Goal: Task Accomplishment & Management: Complete application form

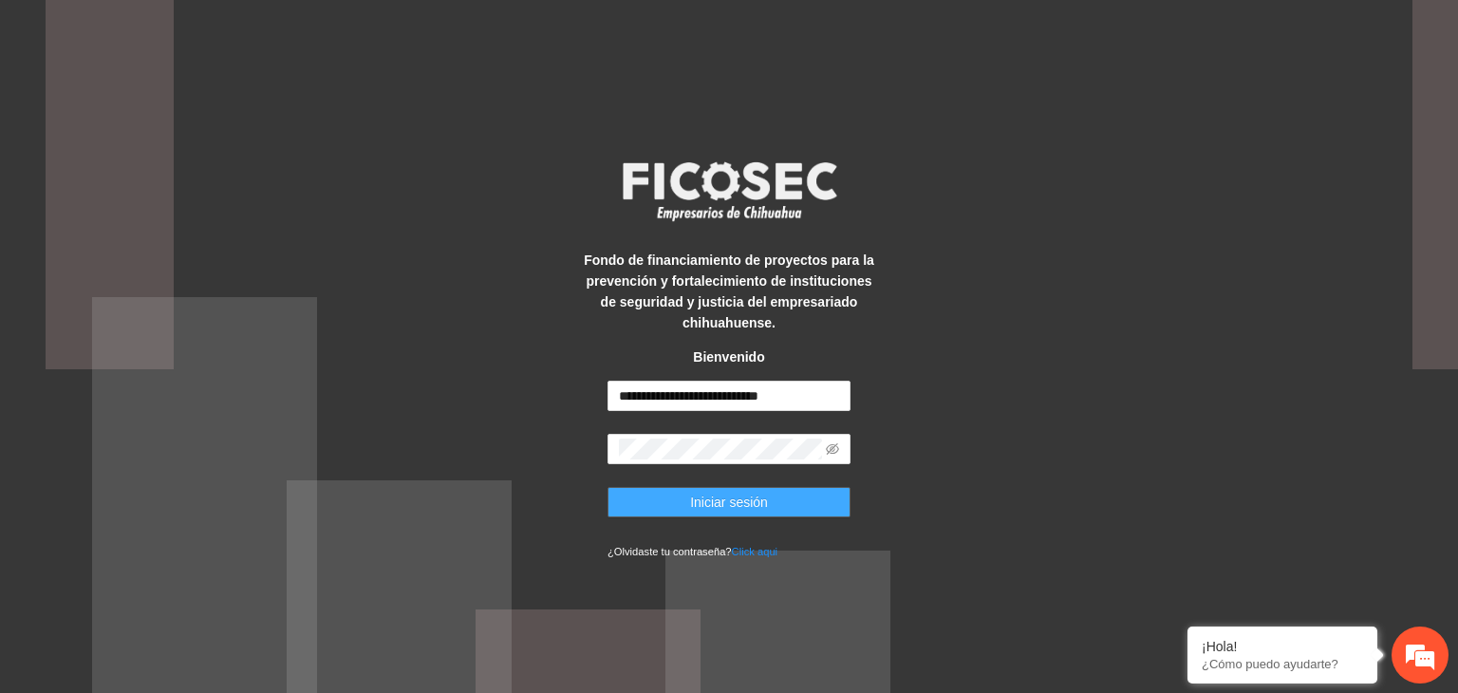
click at [752, 498] on span "Iniciar sesión" at bounding box center [729, 502] width 78 height 21
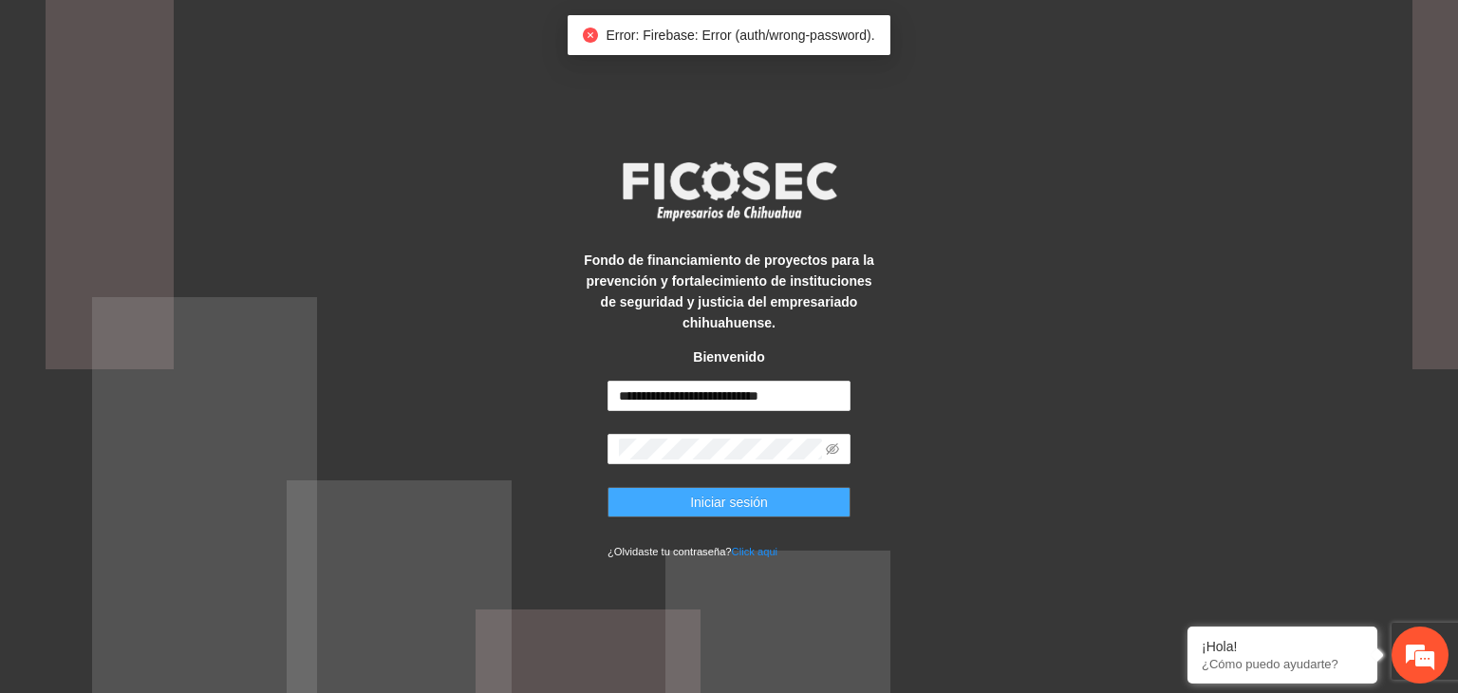
click at [752, 498] on span "Iniciar sesión" at bounding box center [729, 502] width 78 height 21
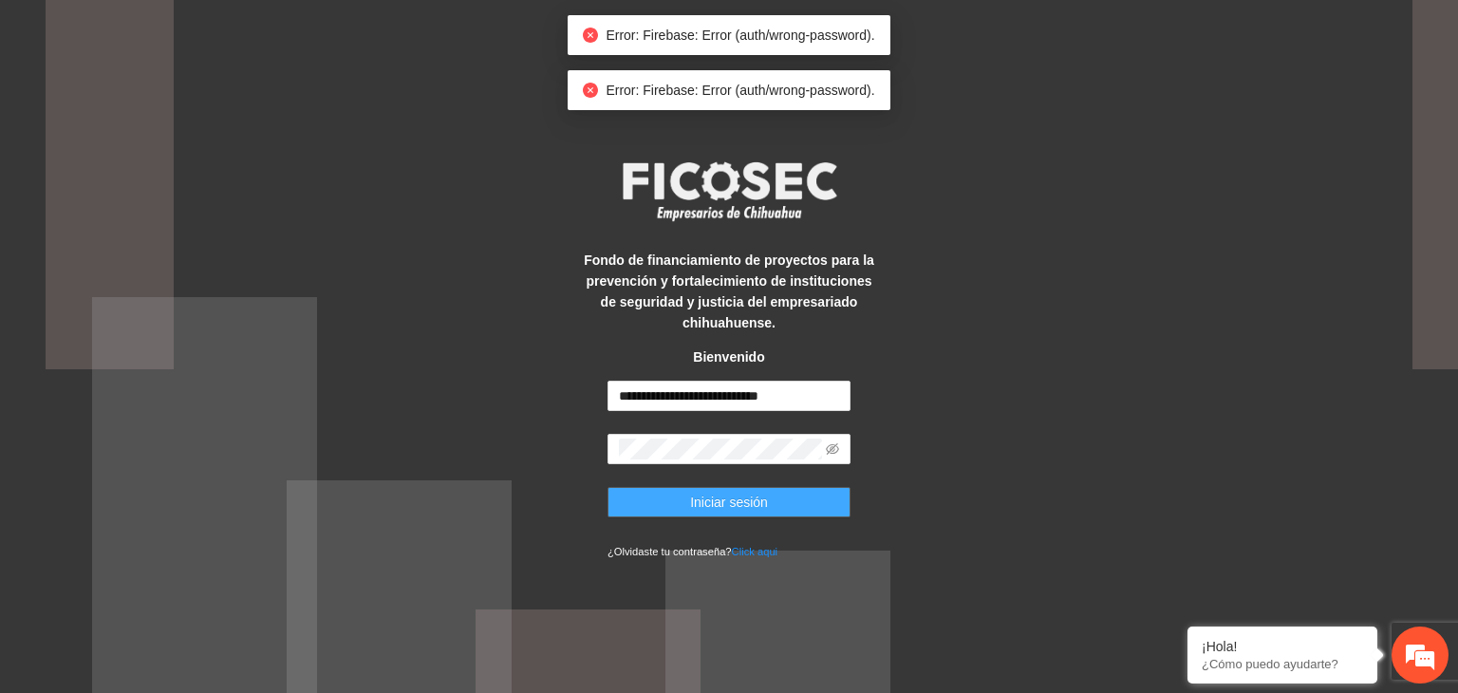
click at [752, 498] on span "Iniciar sesión" at bounding box center [729, 502] width 78 height 21
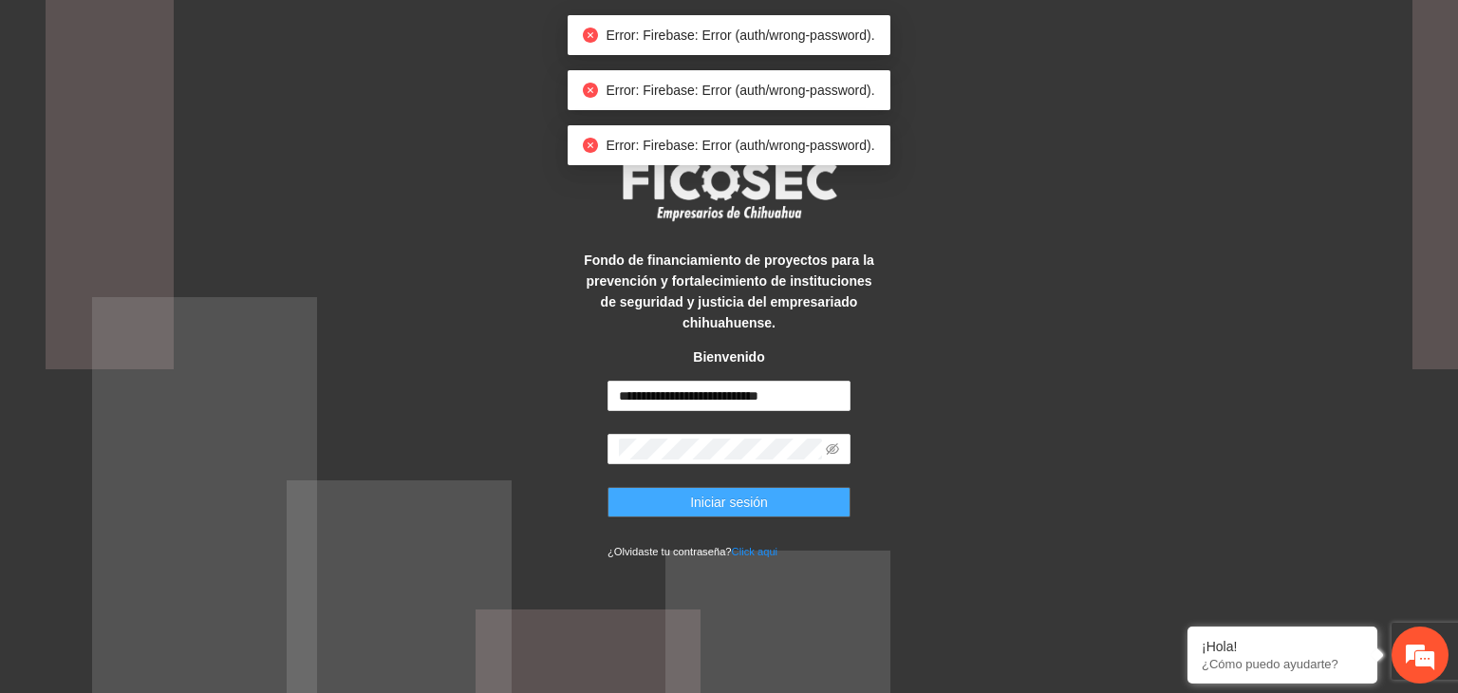
click at [752, 498] on span "Iniciar sesión" at bounding box center [729, 502] width 78 height 21
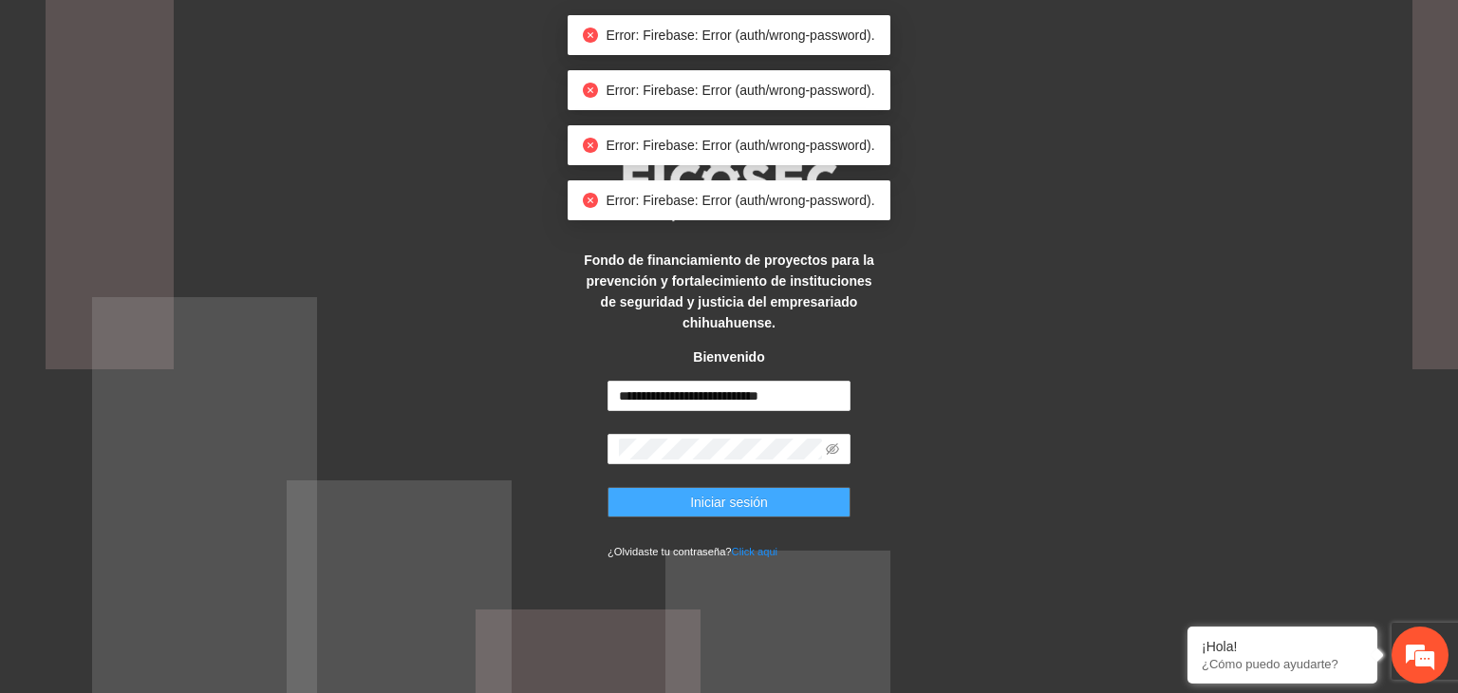
click at [752, 498] on span "Iniciar sesión" at bounding box center [729, 502] width 78 height 21
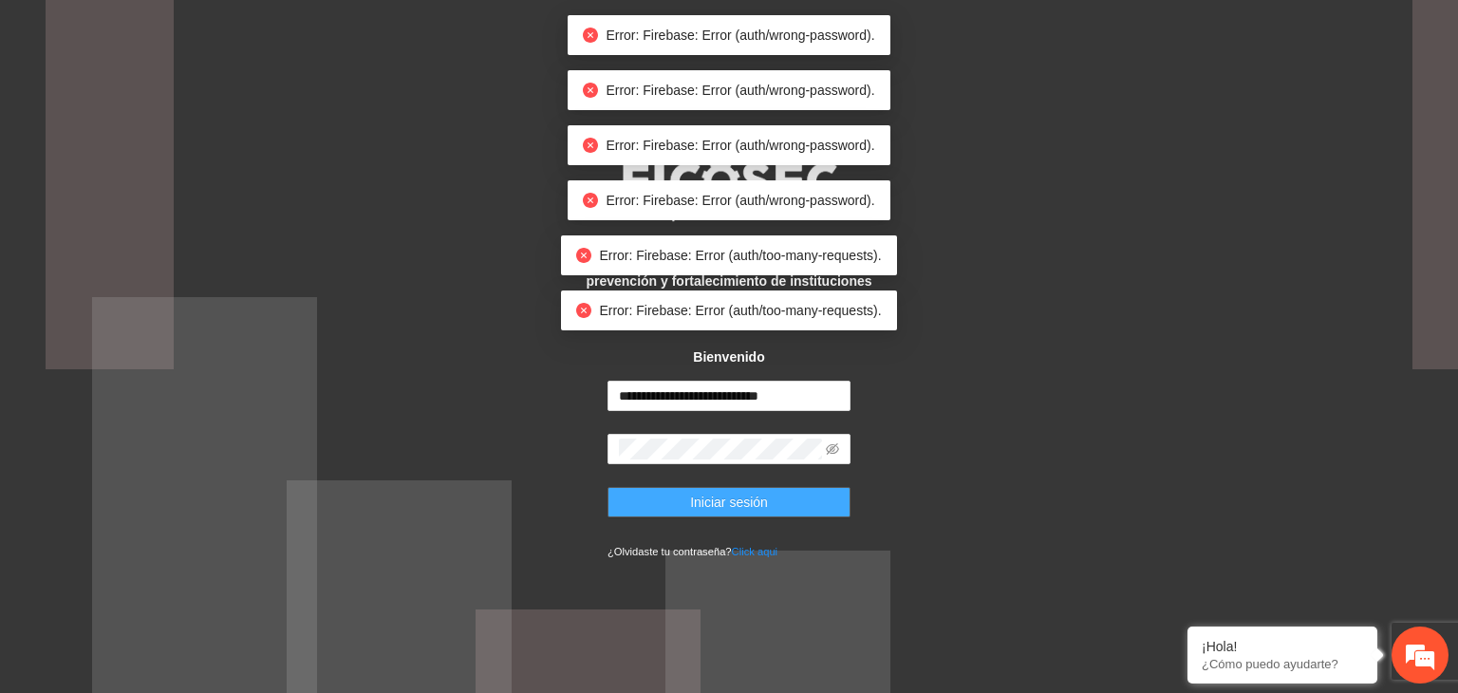
click at [752, 498] on span "Iniciar sesión" at bounding box center [729, 502] width 78 height 21
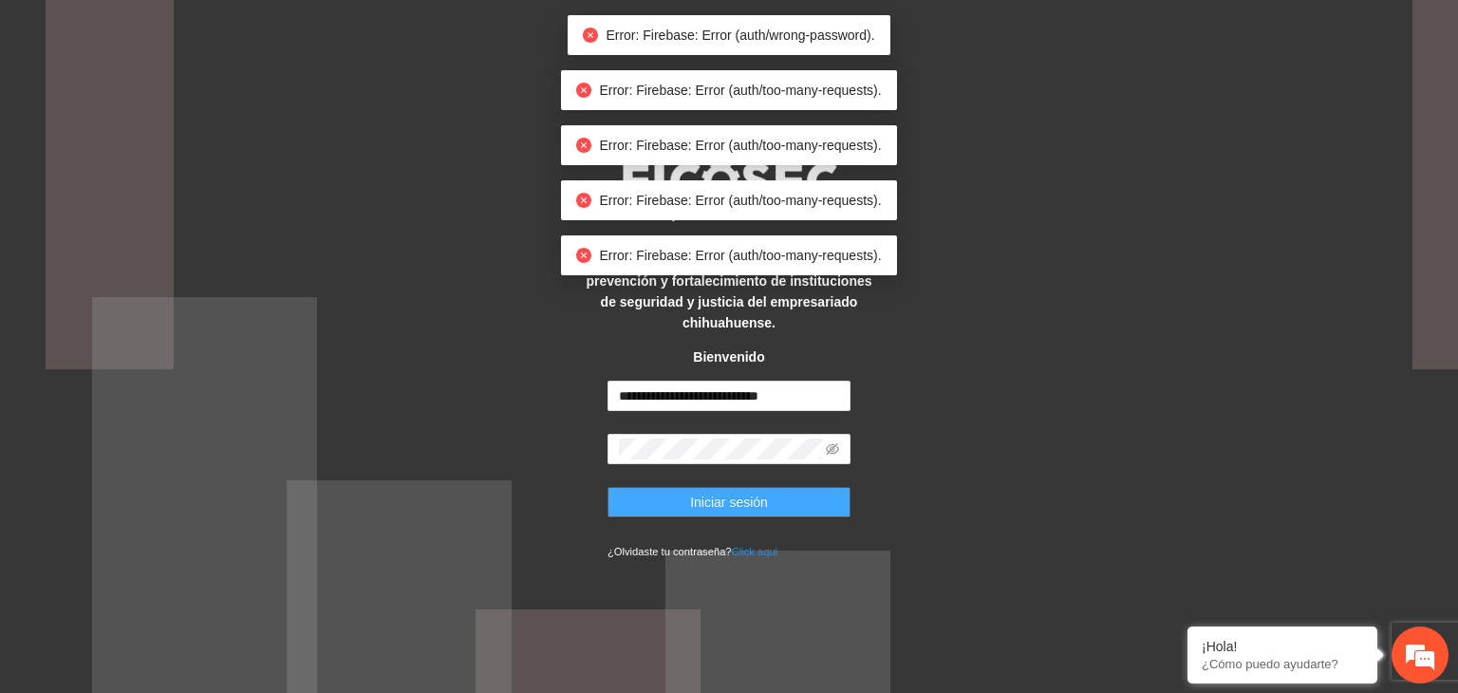
click at [752, 498] on span "Iniciar sesión" at bounding box center [729, 502] width 78 height 21
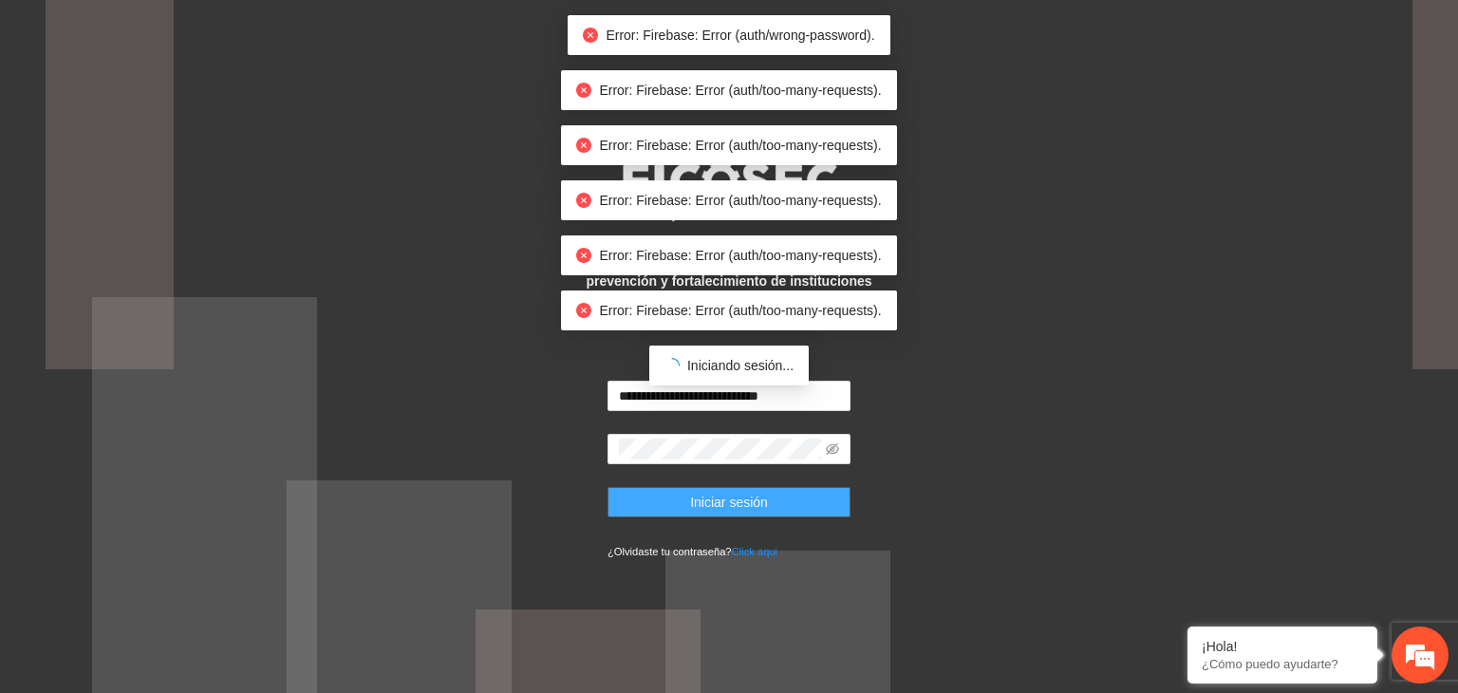
click at [752, 498] on span "Iniciar sesión" at bounding box center [729, 502] width 78 height 21
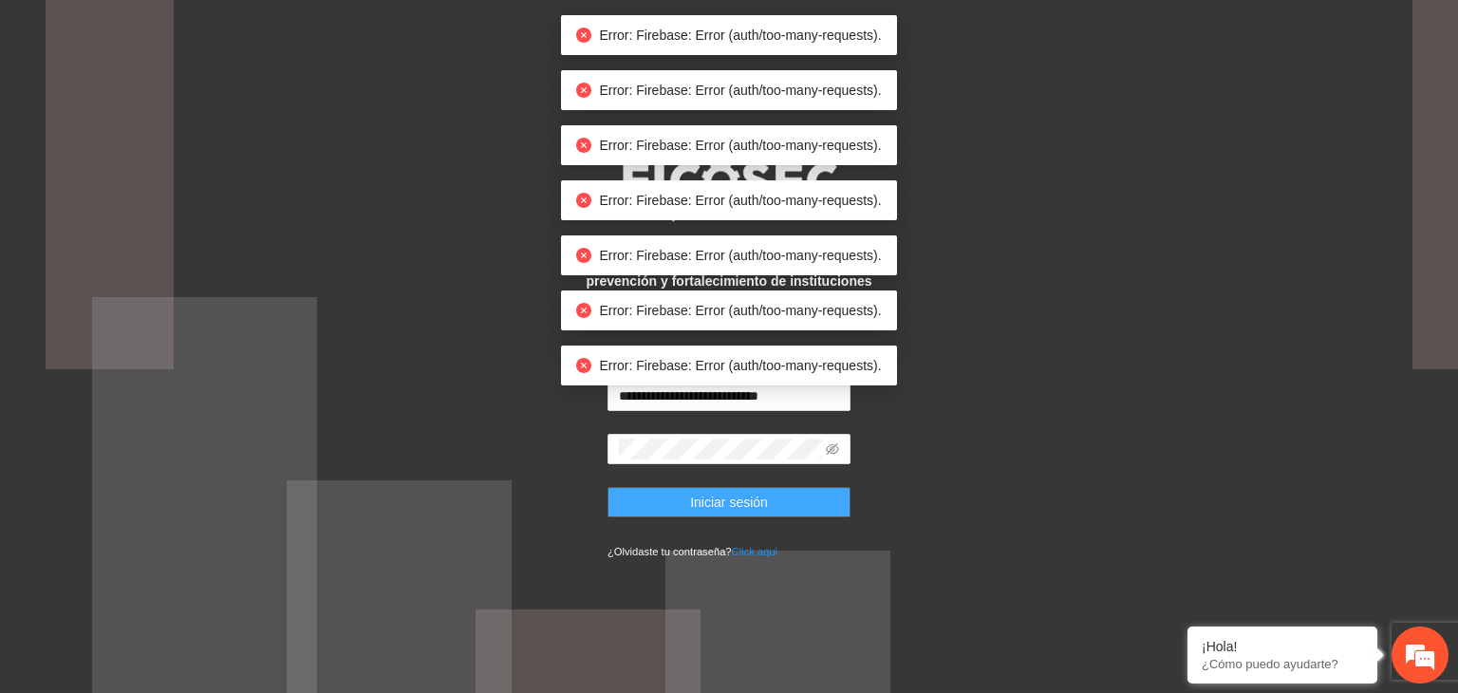
click at [752, 498] on span "Iniciar sesión" at bounding box center [729, 502] width 78 height 21
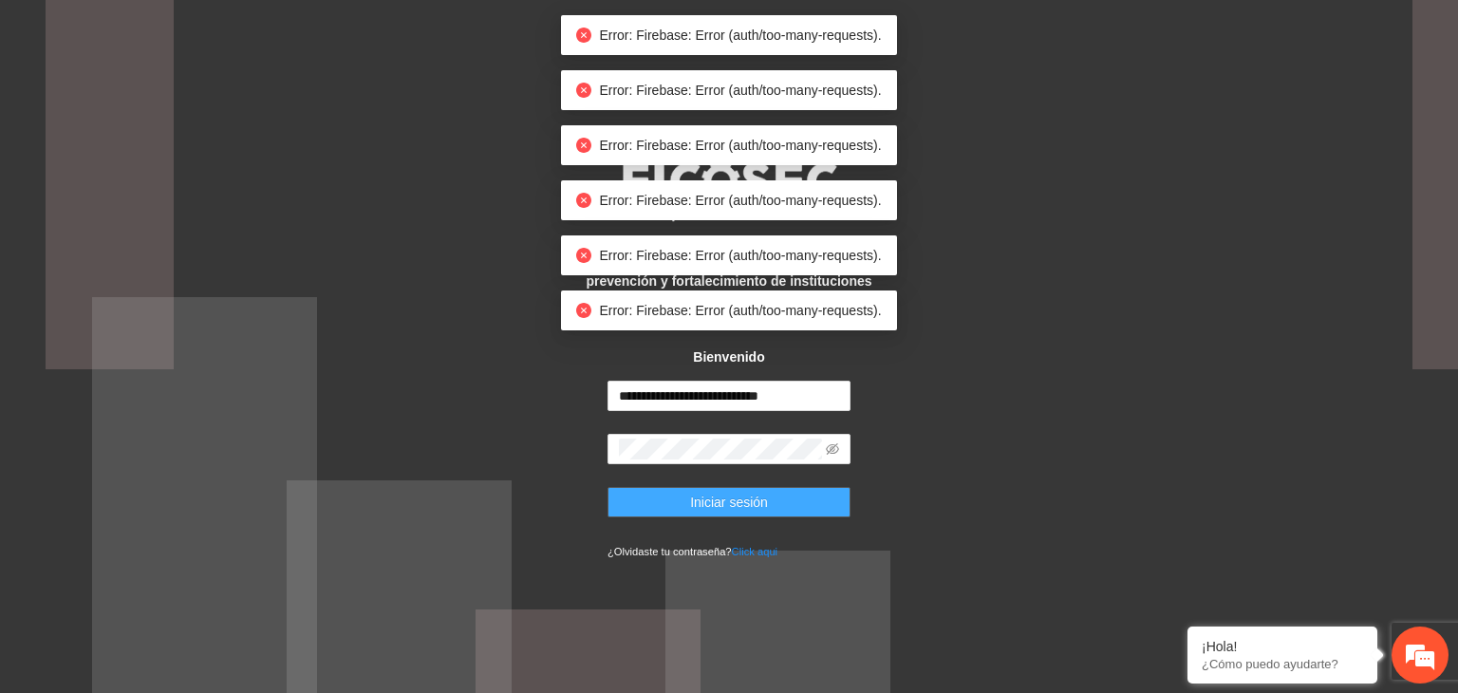
click at [752, 498] on span "Iniciar sesión" at bounding box center [729, 502] width 78 height 21
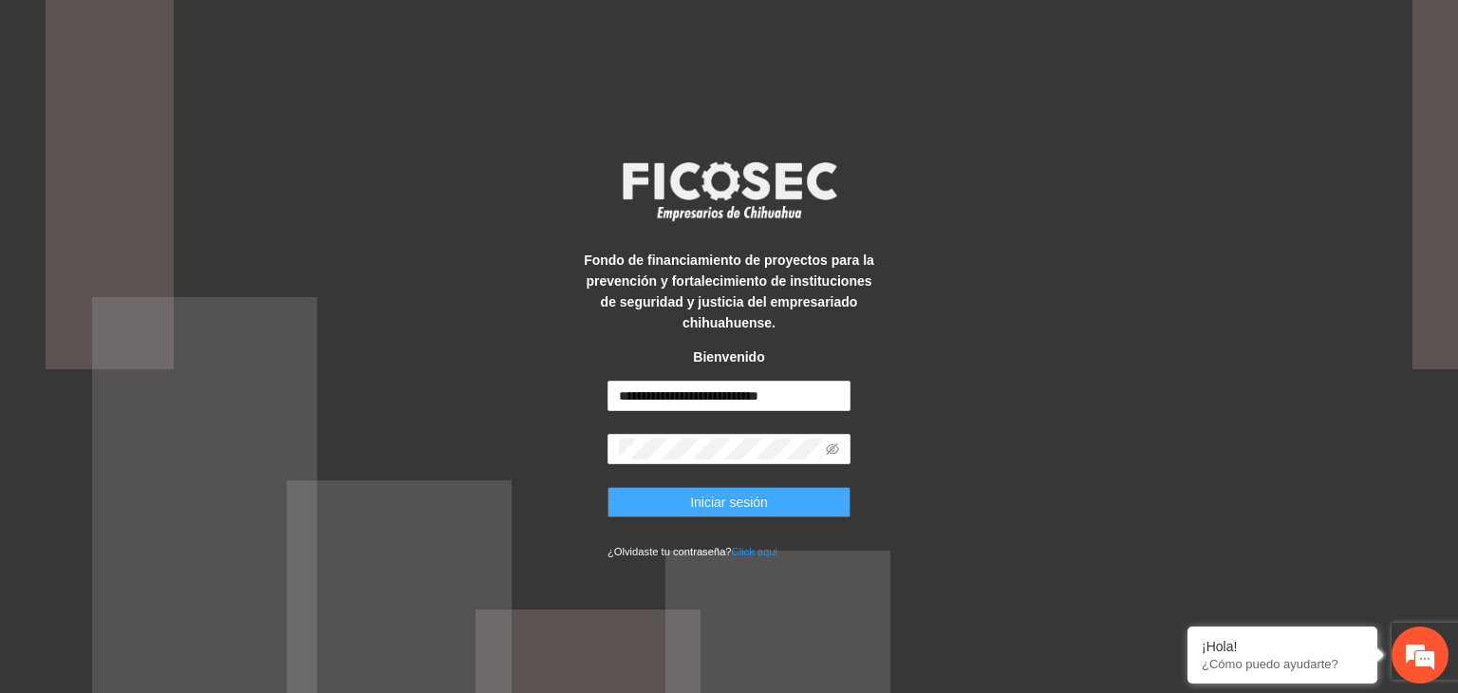
click at [733, 506] on span "Iniciar sesión" at bounding box center [729, 502] width 78 height 21
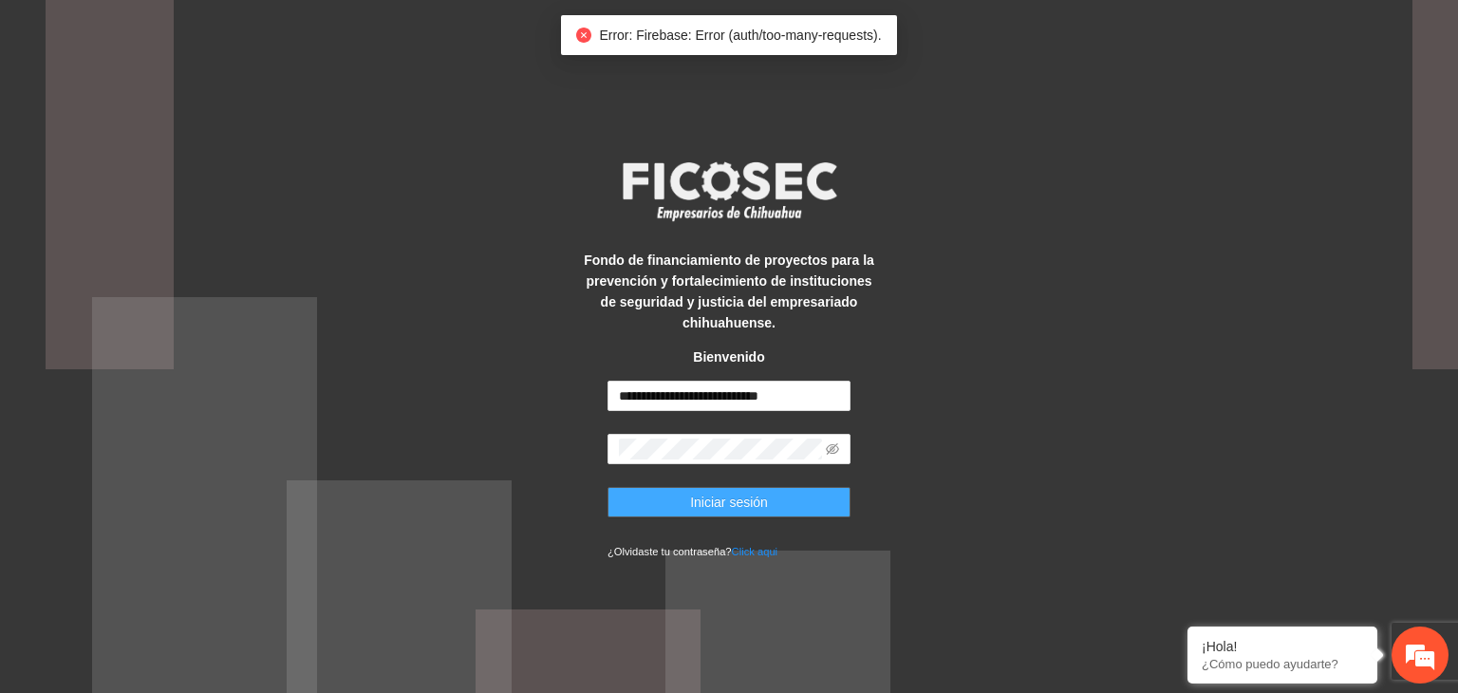
click at [733, 506] on span "Iniciar sesión" at bounding box center [729, 502] width 78 height 21
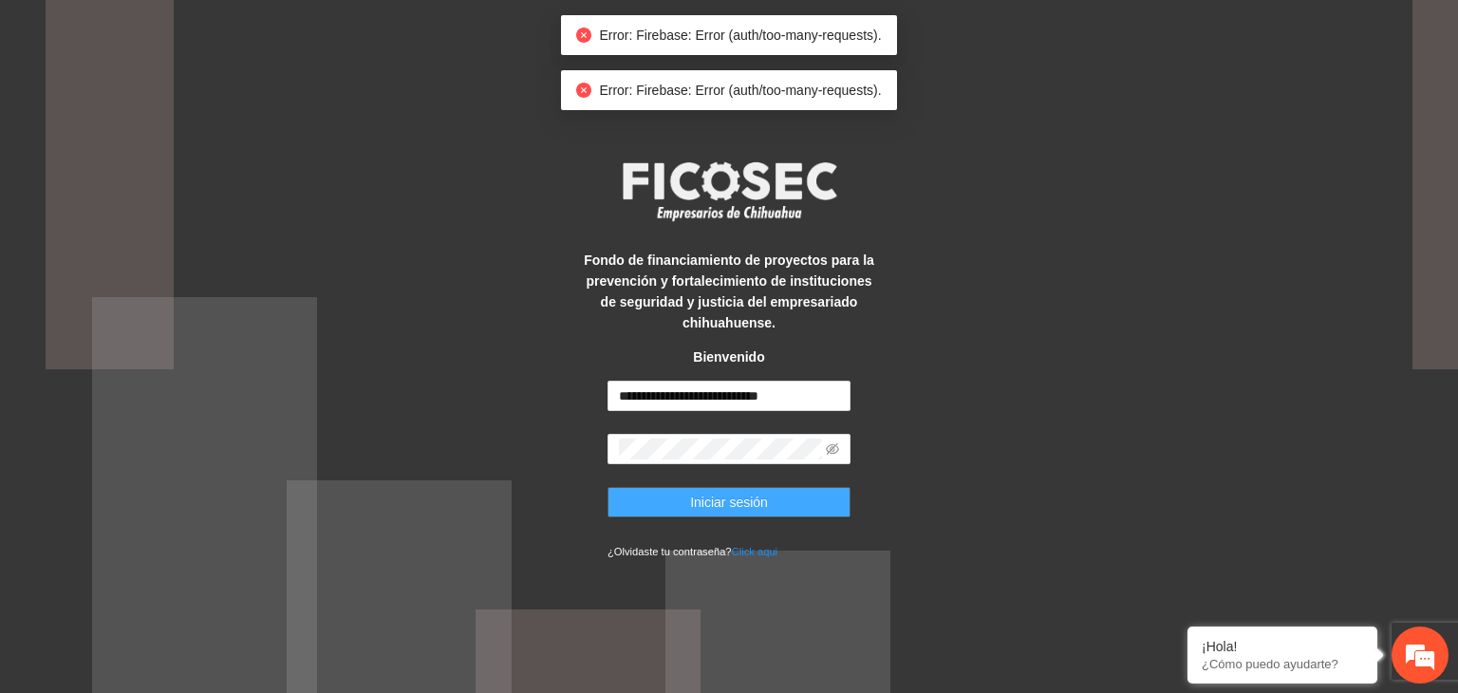
click at [733, 506] on span "Iniciar sesión" at bounding box center [729, 502] width 78 height 21
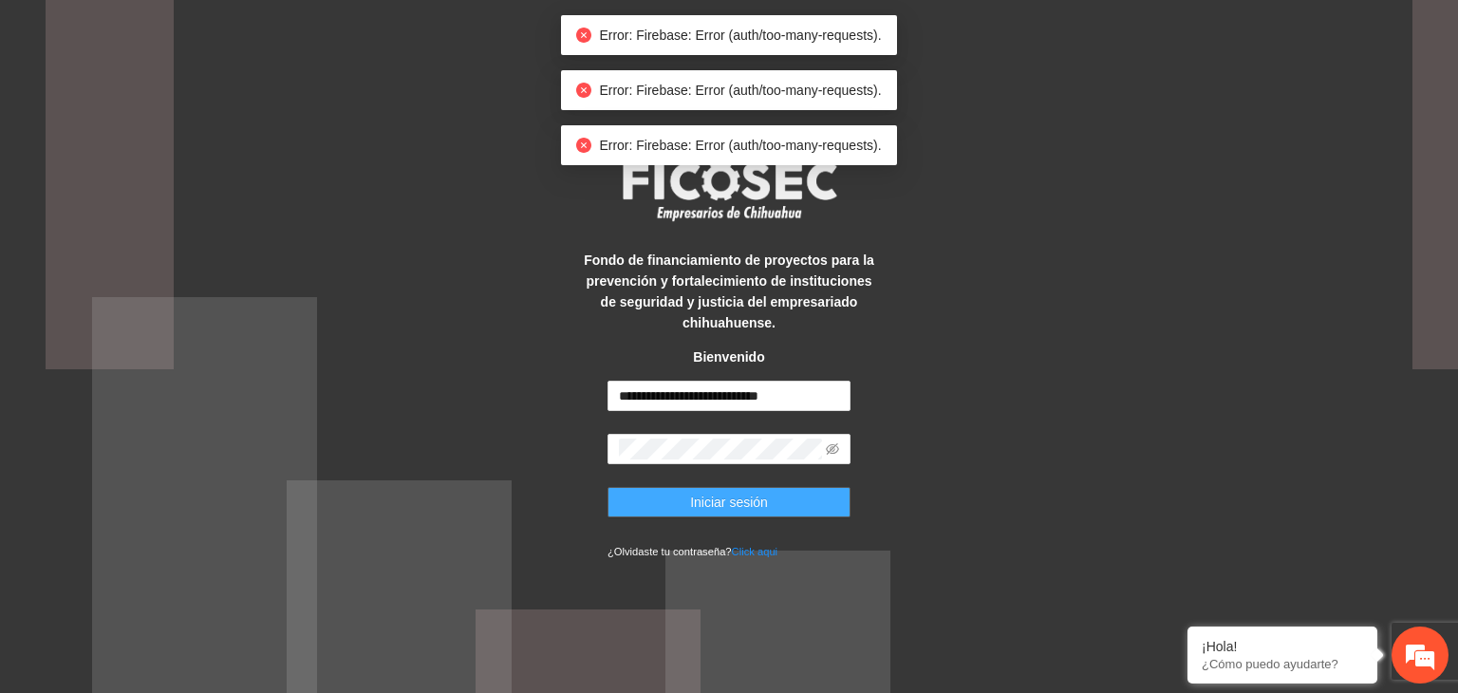
click at [733, 506] on span "Iniciar sesión" at bounding box center [729, 502] width 78 height 21
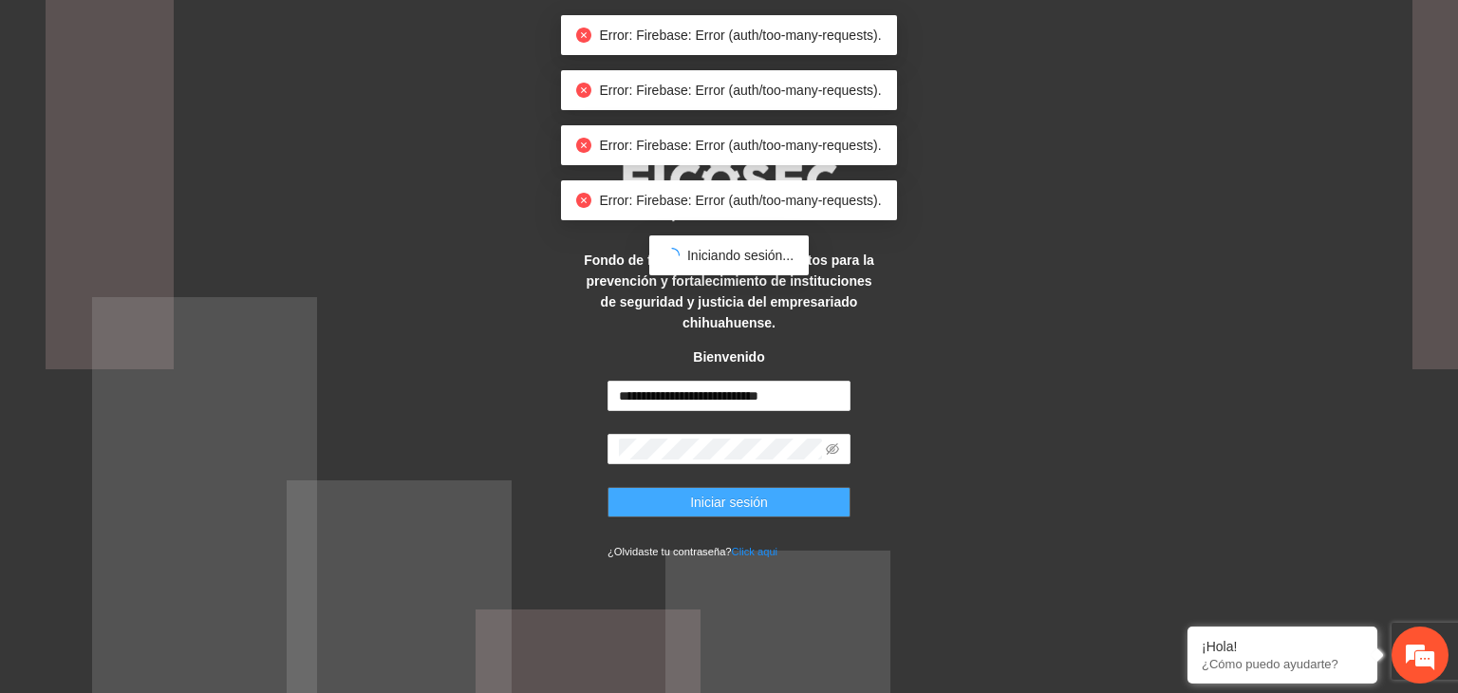
click at [733, 506] on span "Iniciar sesión" at bounding box center [729, 502] width 78 height 21
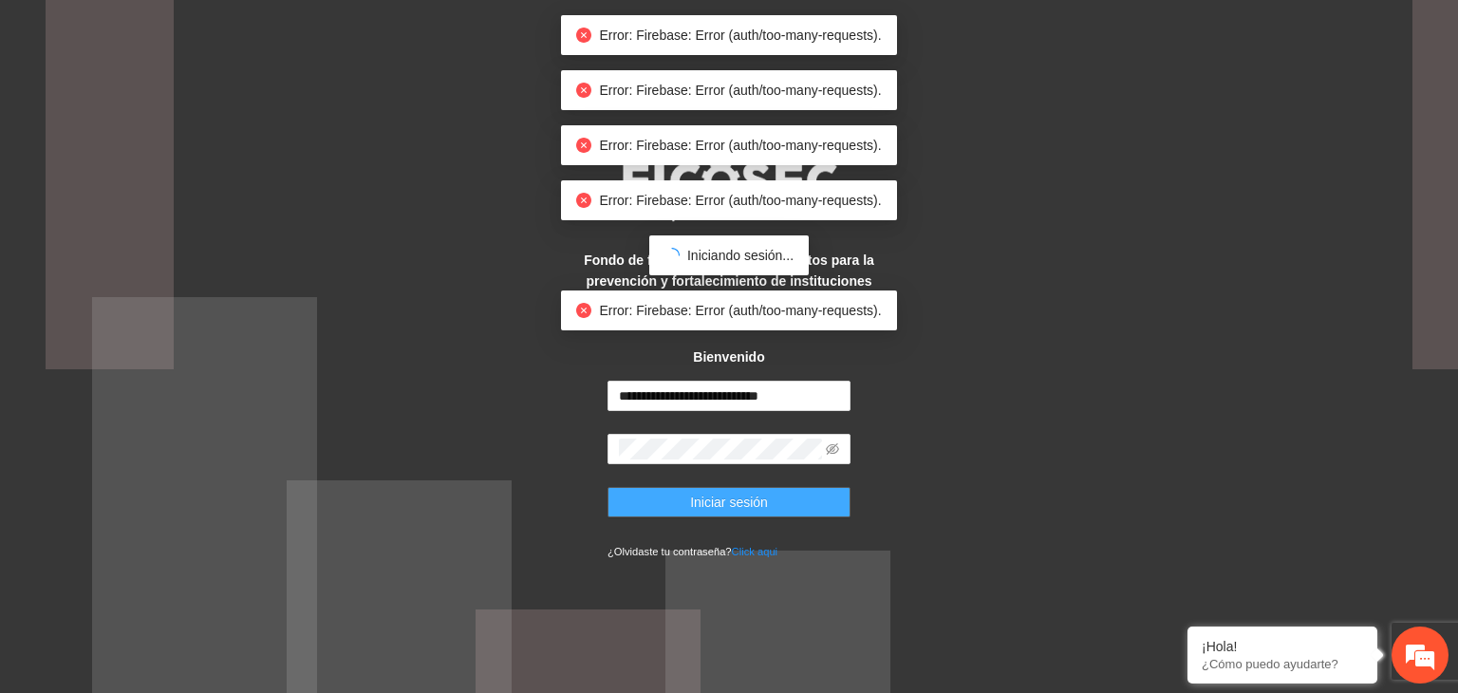
click at [733, 506] on span "Iniciar sesión" at bounding box center [729, 502] width 78 height 21
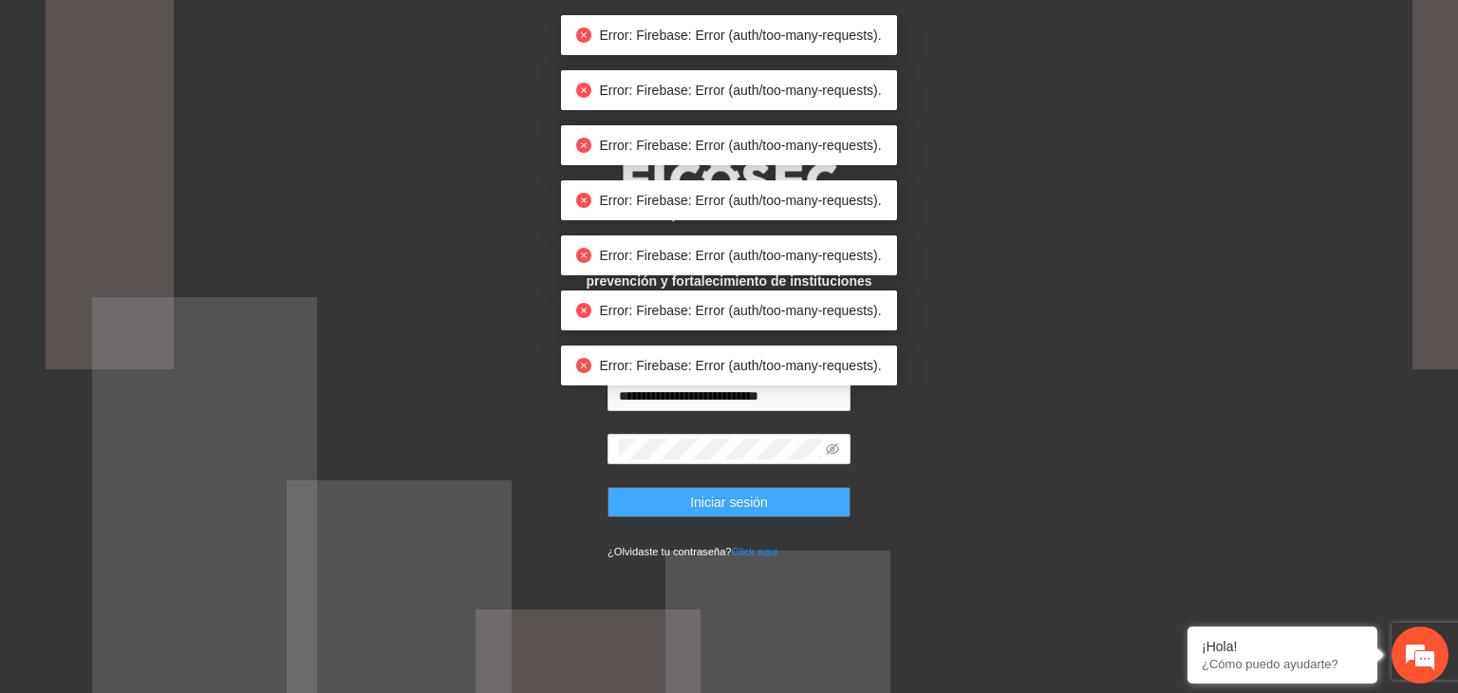
click at [733, 506] on span "Iniciar sesión" at bounding box center [729, 502] width 78 height 21
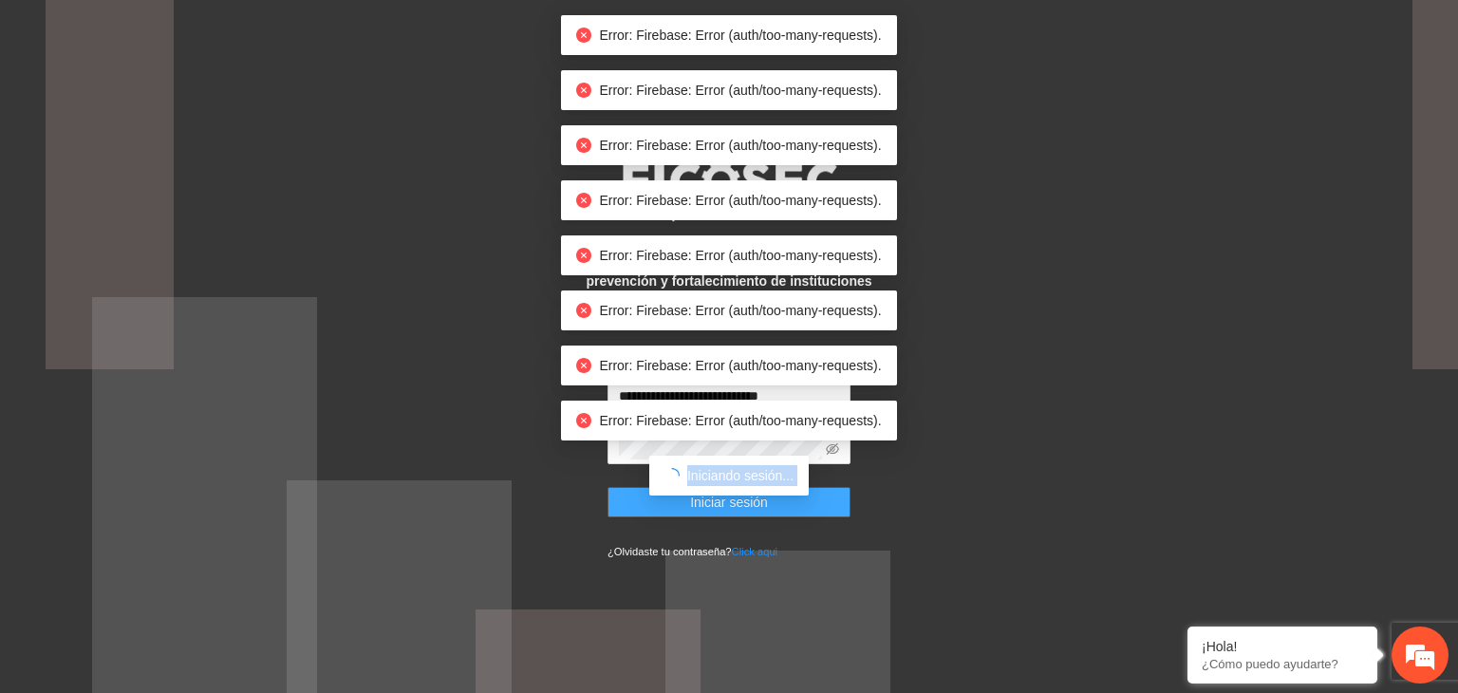
click at [733, 506] on body "**********" at bounding box center [729, 346] width 1458 height 693
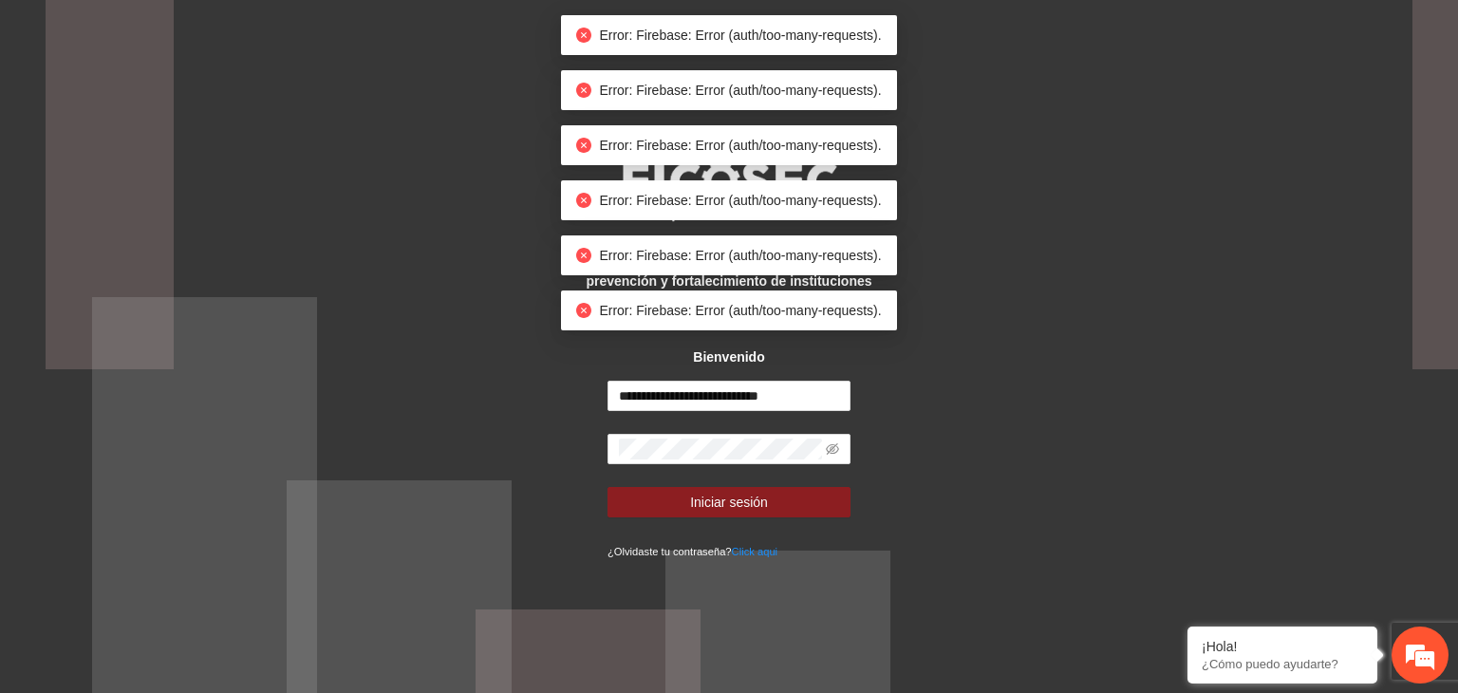
click at [979, 482] on div "**********" at bounding box center [729, 346] width 1458 height 693
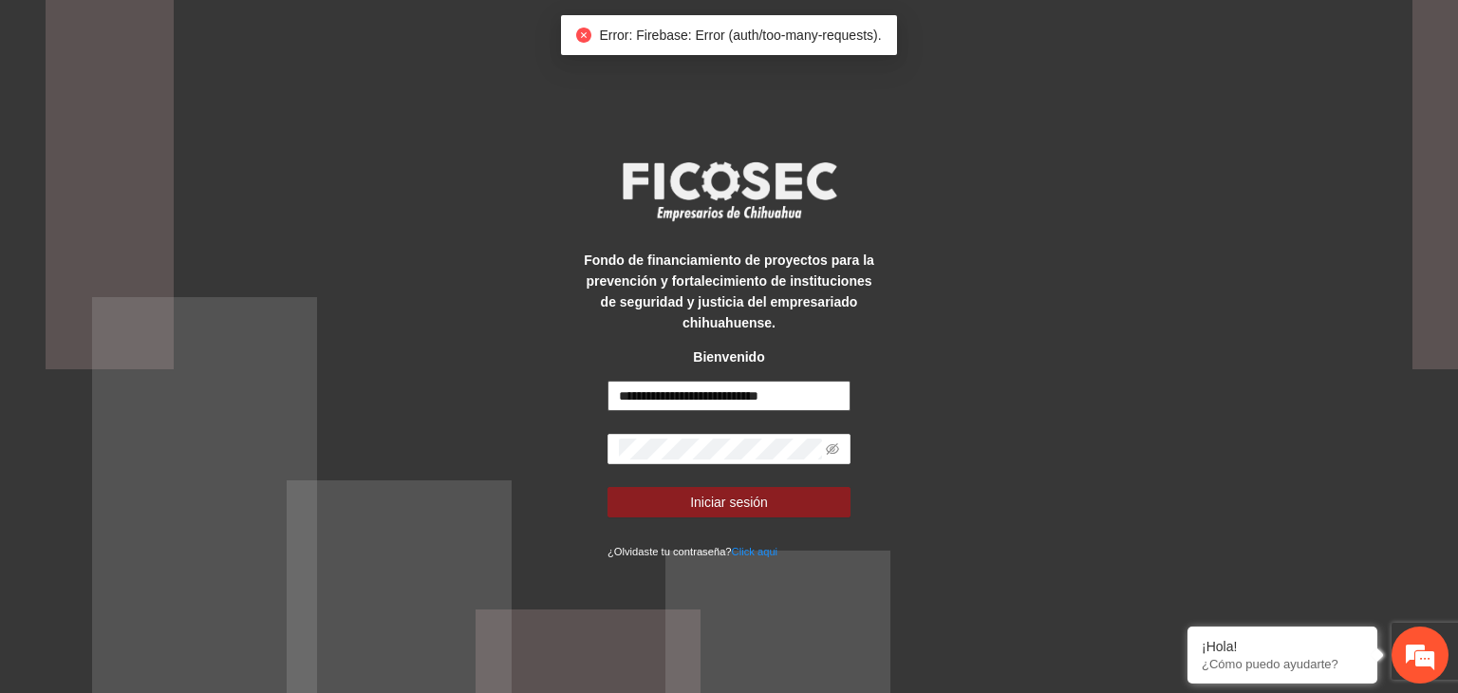
click at [804, 397] on input "**********" at bounding box center [729, 396] width 243 height 30
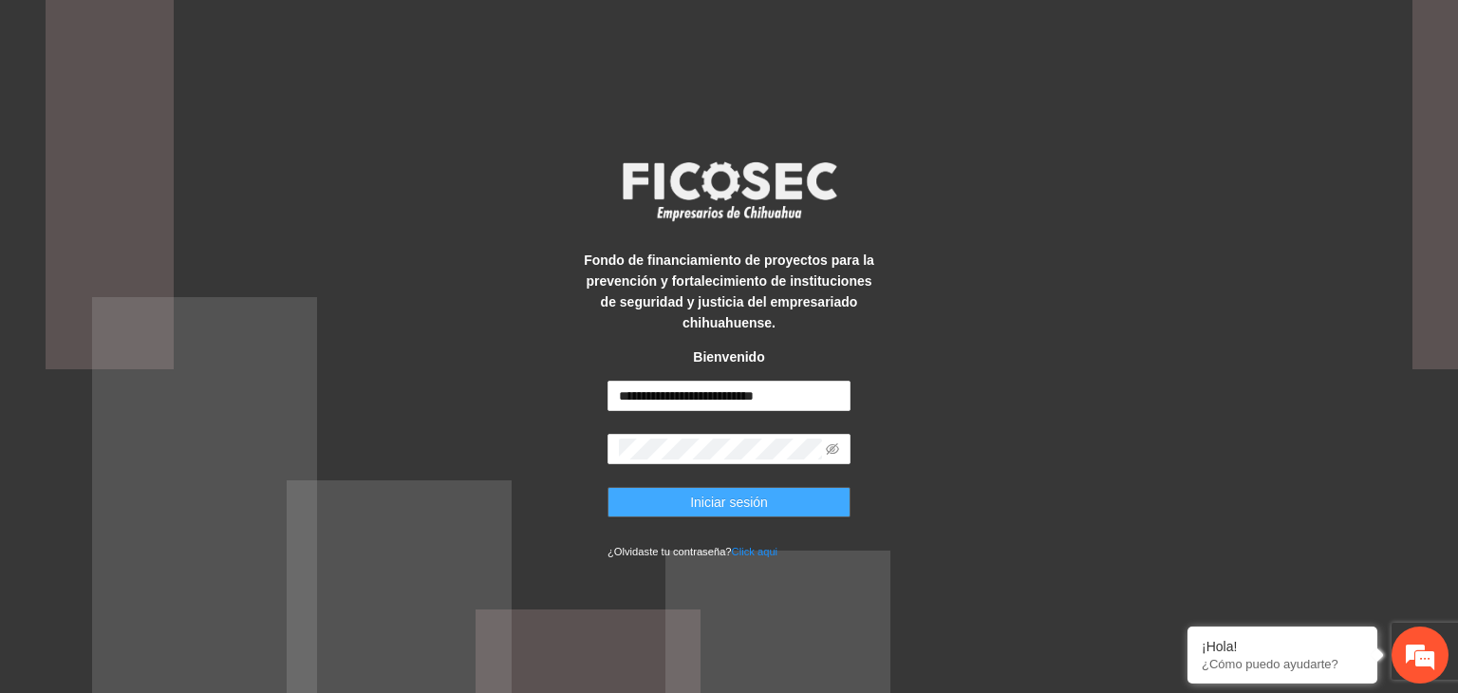
click at [737, 496] on span "Iniciar sesión" at bounding box center [729, 502] width 78 height 21
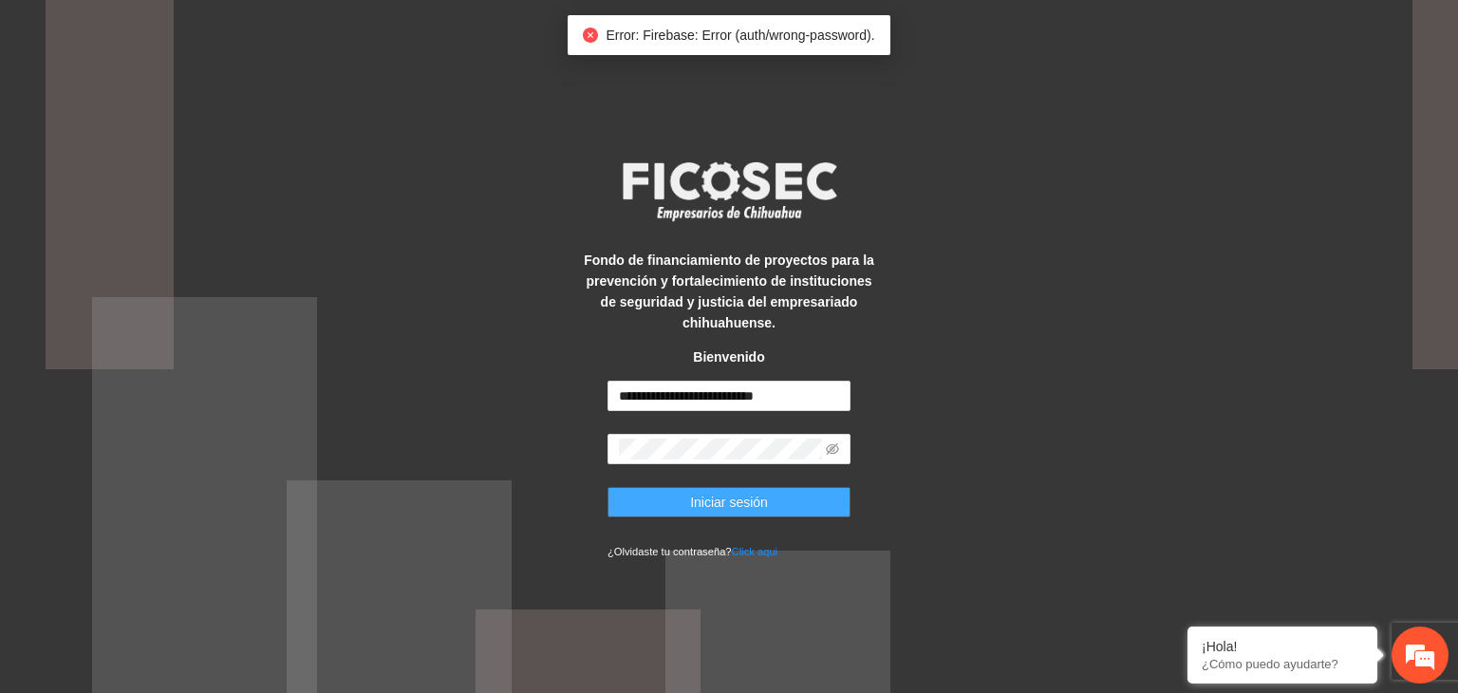
click at [737, 496] on span "Iniciar sesión" at bounding box center [729, 502] width 78 height 21
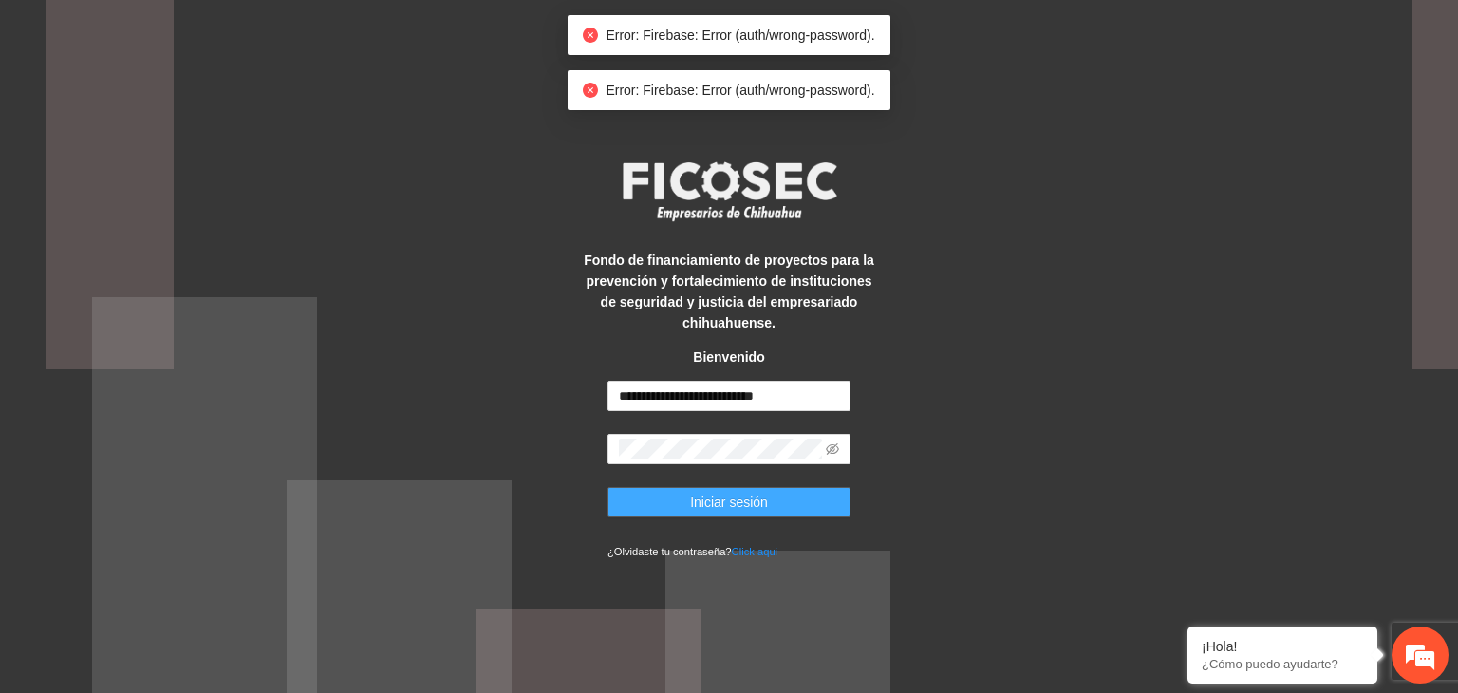
click at [737, 496] on span "Iniciar sesión" at bounding box center [729, 502] width 78 height 21
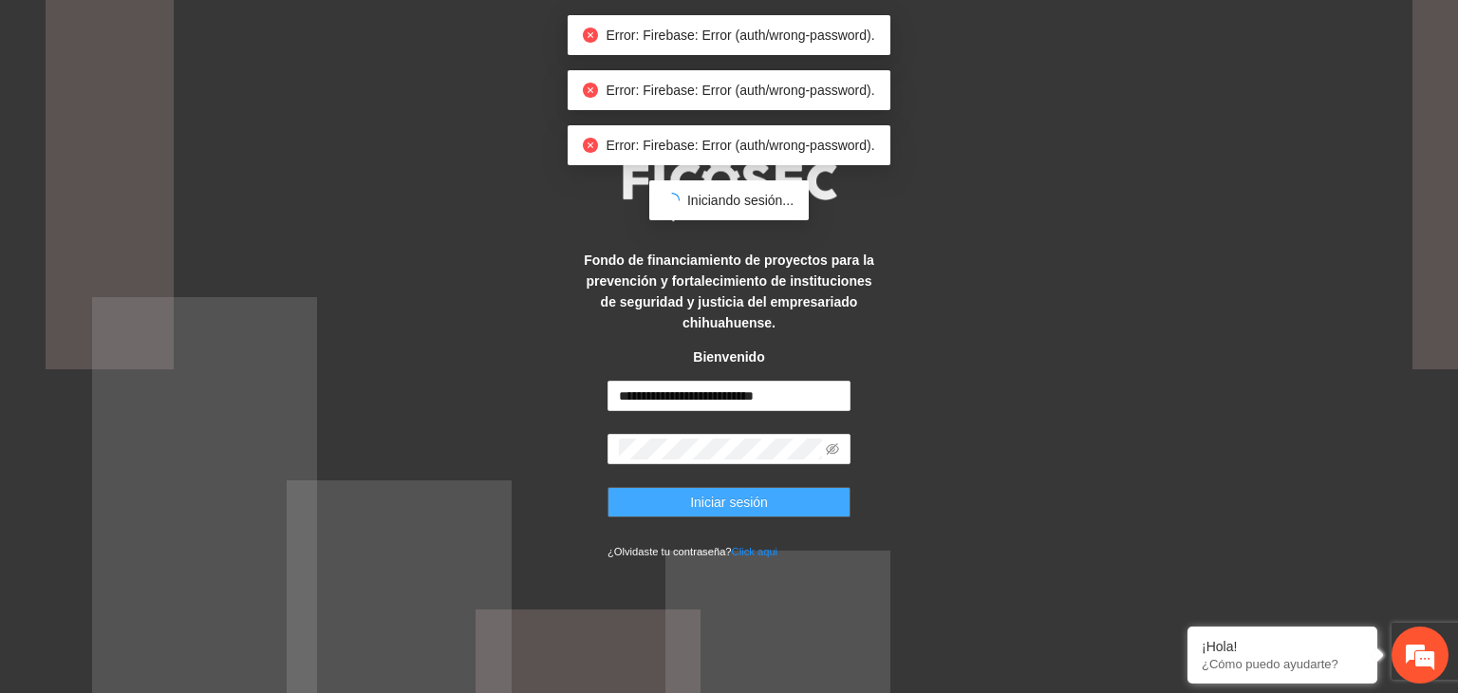
click at [737, 496] on span "Iniciar sesión" at bounding box center [729, 502] width 78 height 21
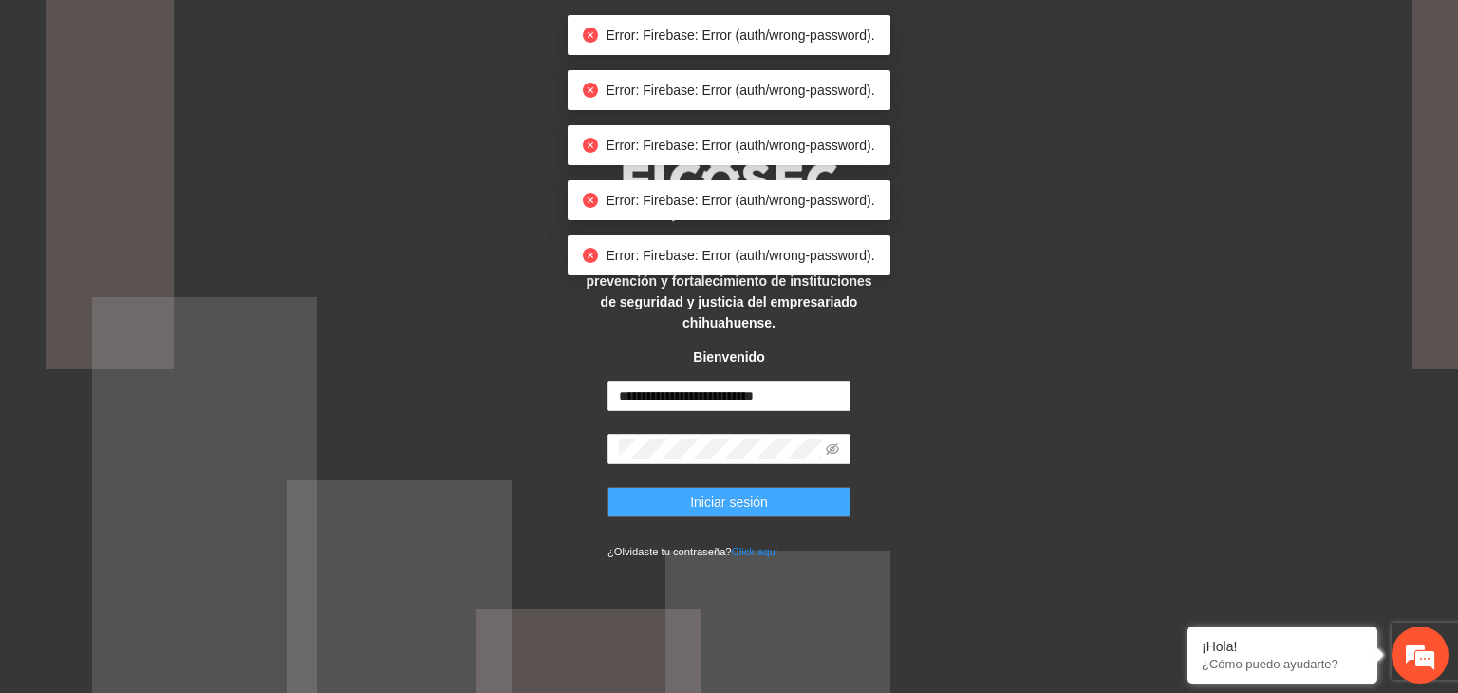
click at [737, 496] on span "Iniciar sesión" at bounding box center [729, 502] width 78 height 21
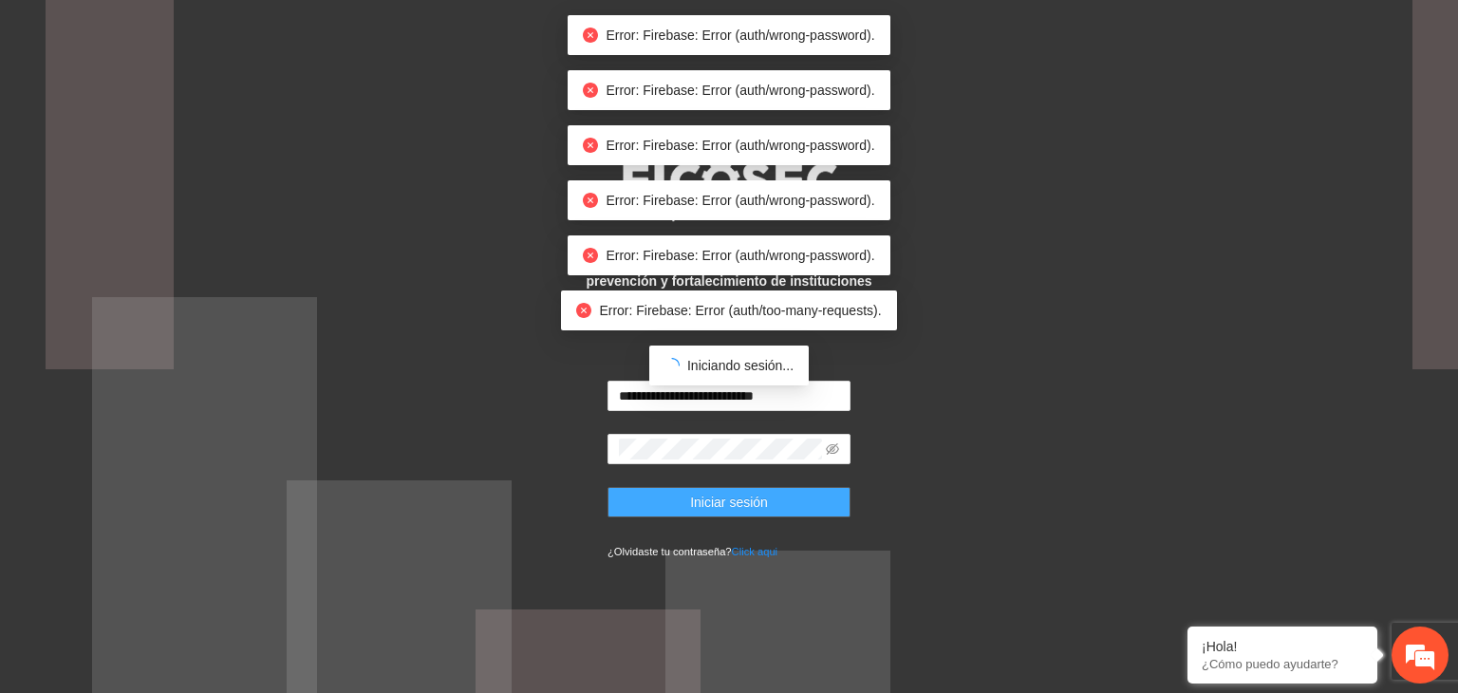
click at [737, 496] on span "Iniciar sesión" at bounding box center [729, 502] width 78 height 21
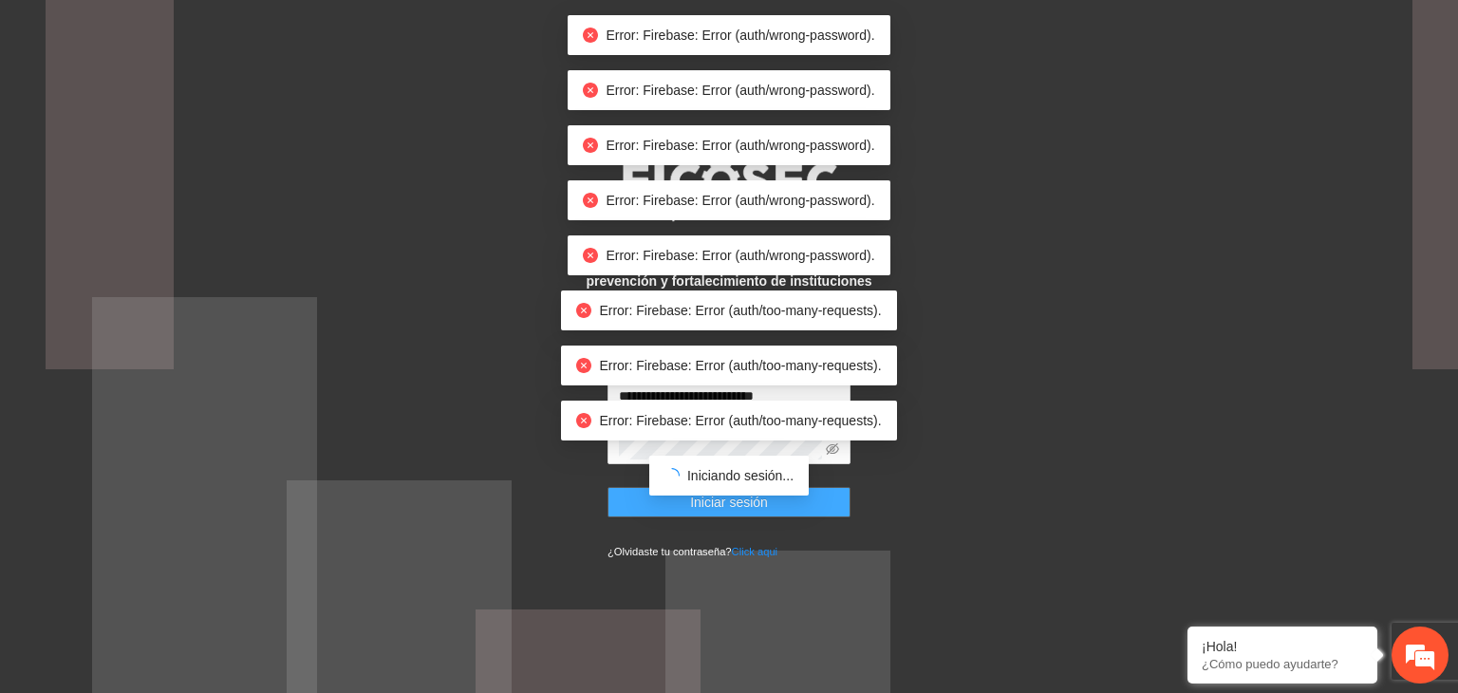
click at [737, 496] on span "Iniciar sesión" at bounding box center [729, 502] width 78 height 21
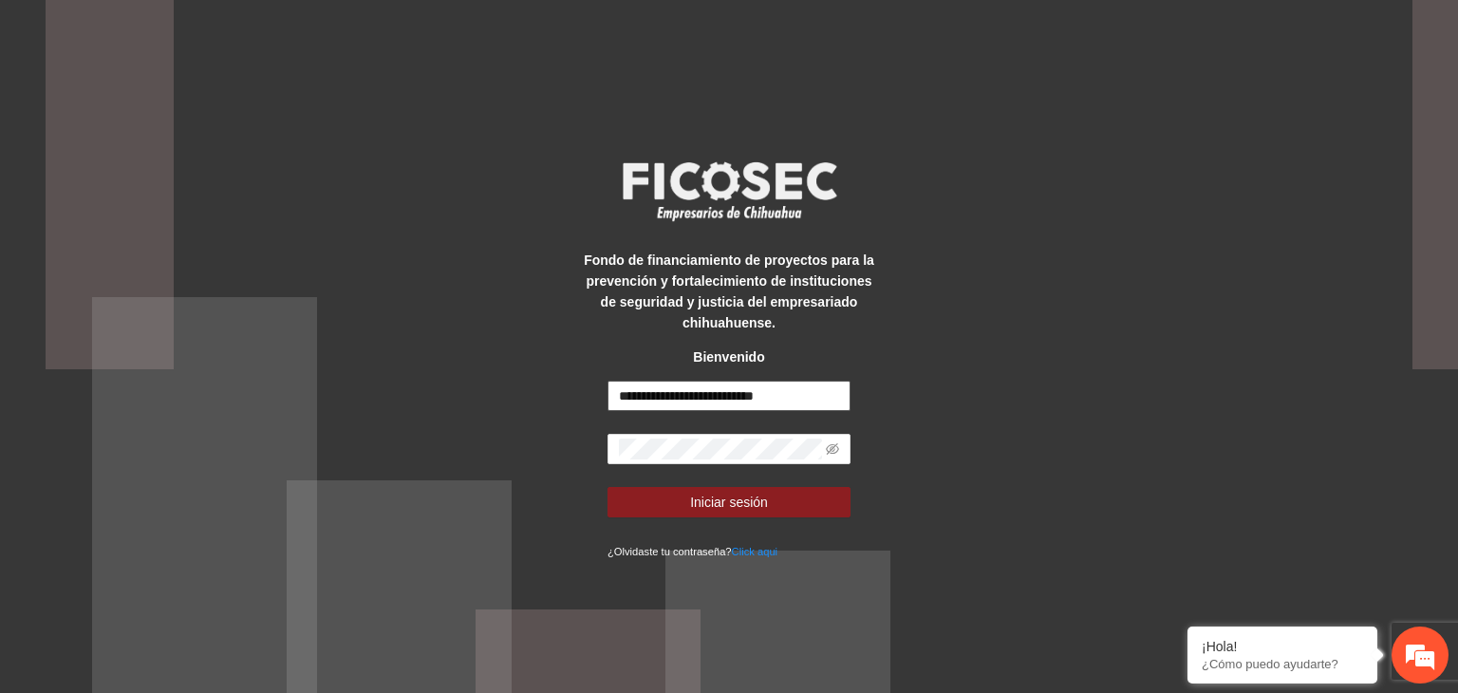
click at [771, 401] on input "**********" at bounding box center [729, 396] width 243 height 30
type input "**********"
click at [756, 497] on span "Iniciar sesión" at bounding box center [729, 502] width 78 height 21
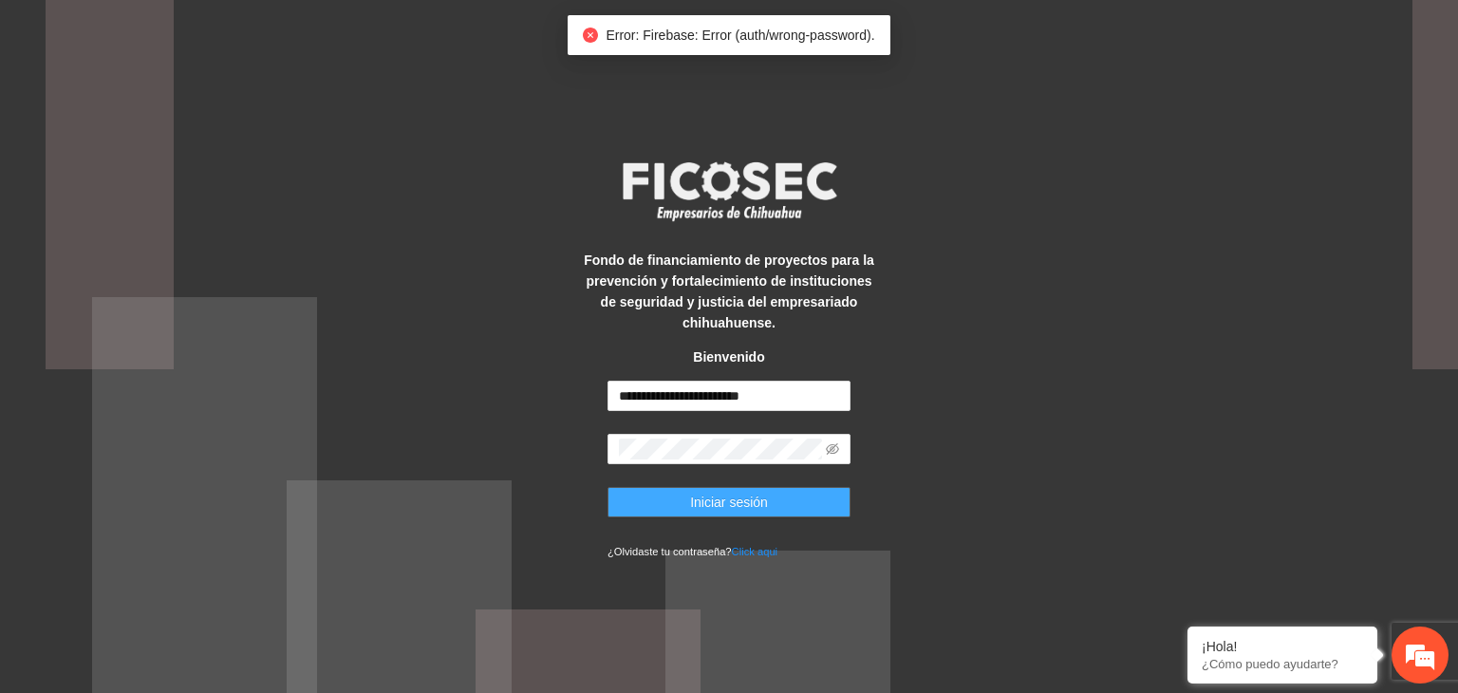
click at [756, 497] on span "Iniciar sesión" at bounding box center [729, 502] width 78 height 21
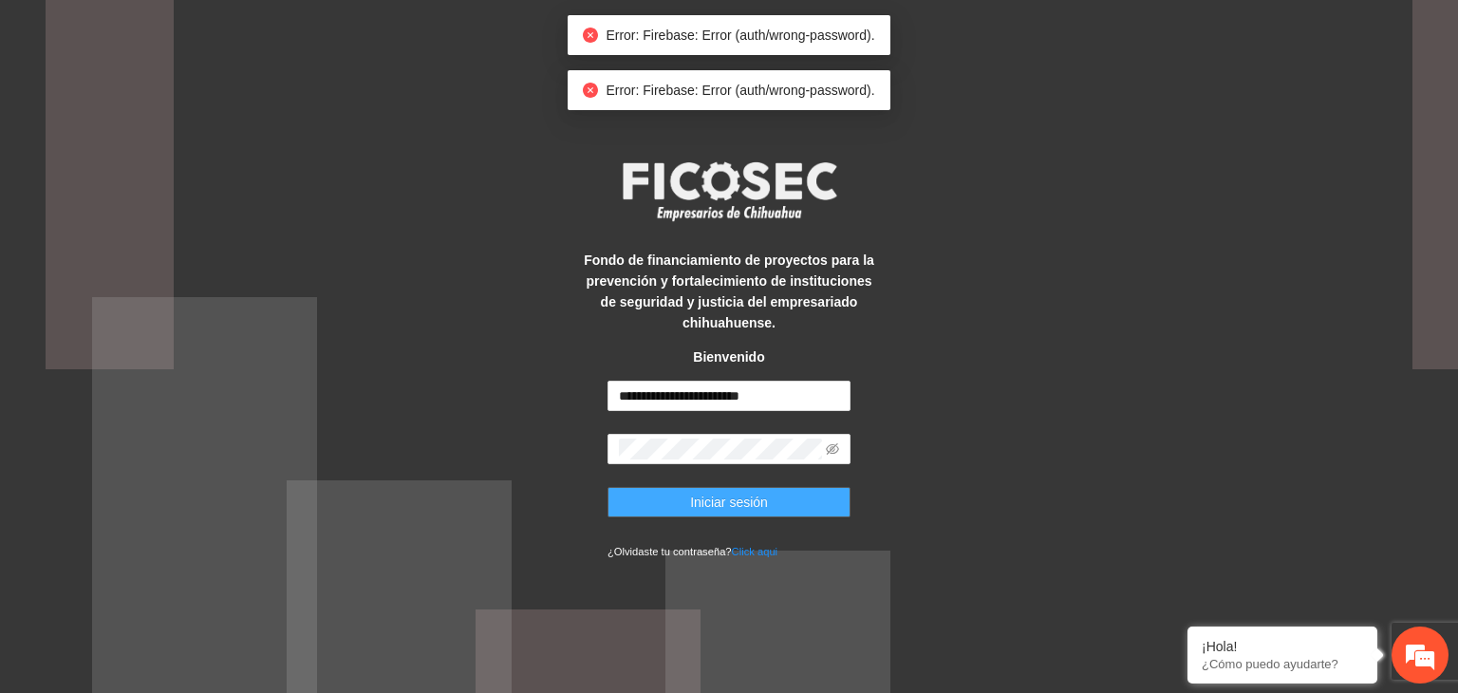
click at [756, 497] on span "Iniciar sesión" at bounding box center [729, 502] width 78 height 21
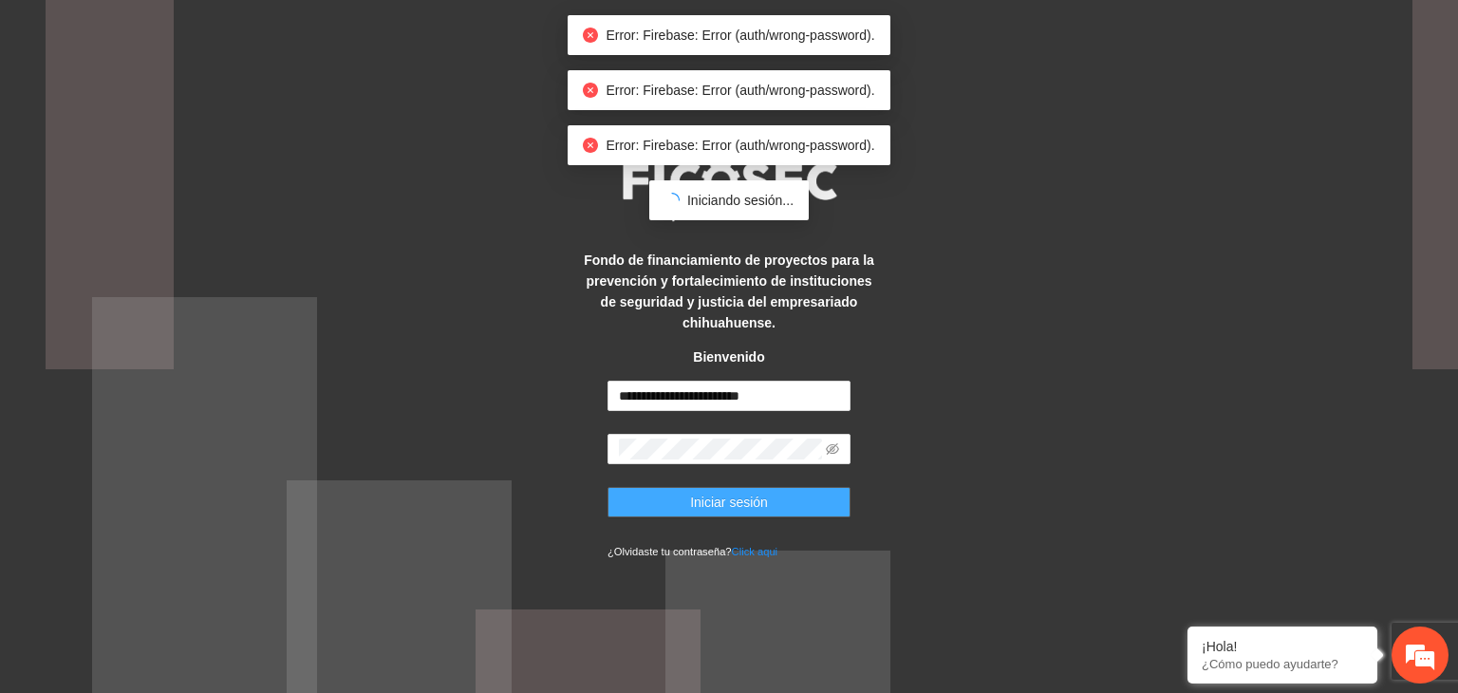
click at [756, 497] on span "Iniciar sesión" at bounding box center [729, 502] width 78 height 21
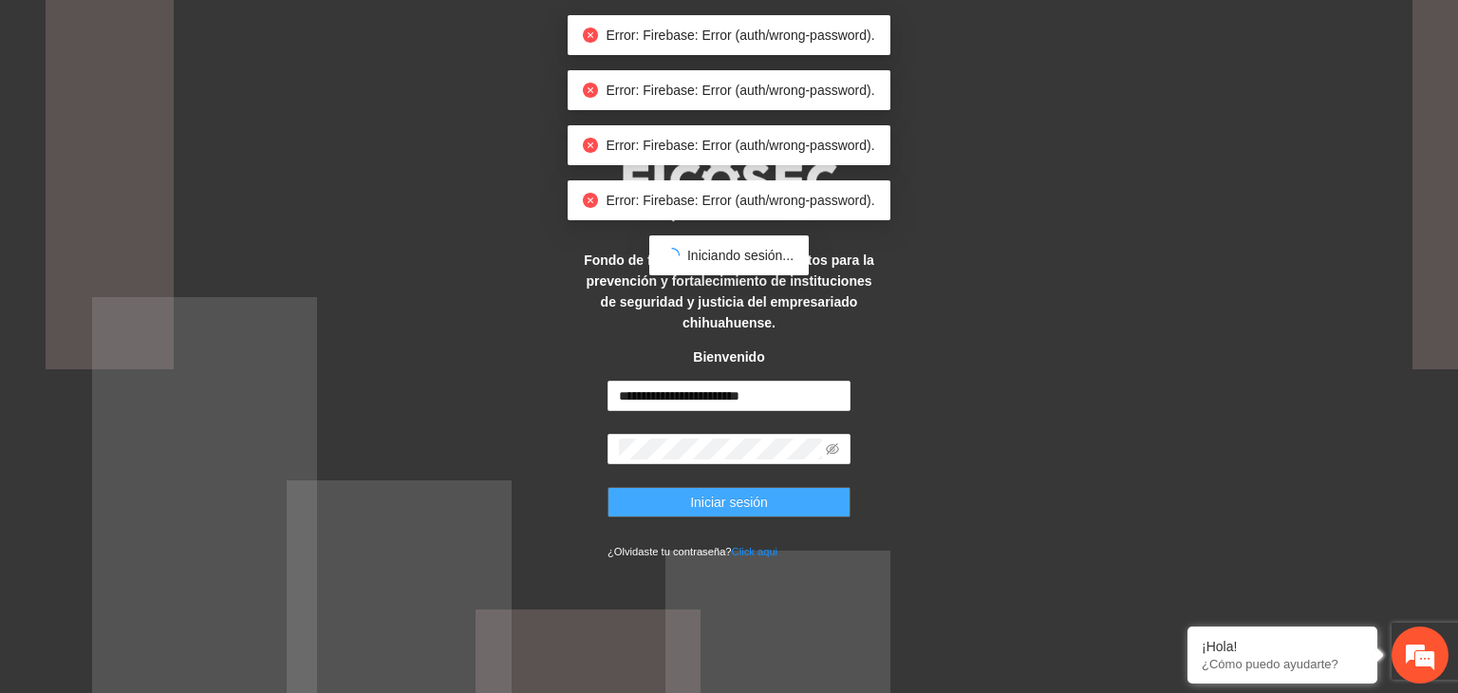
click at [756, 497] on span "Iniciar sesión" at bounding box center [729, 502] width 78 height 21
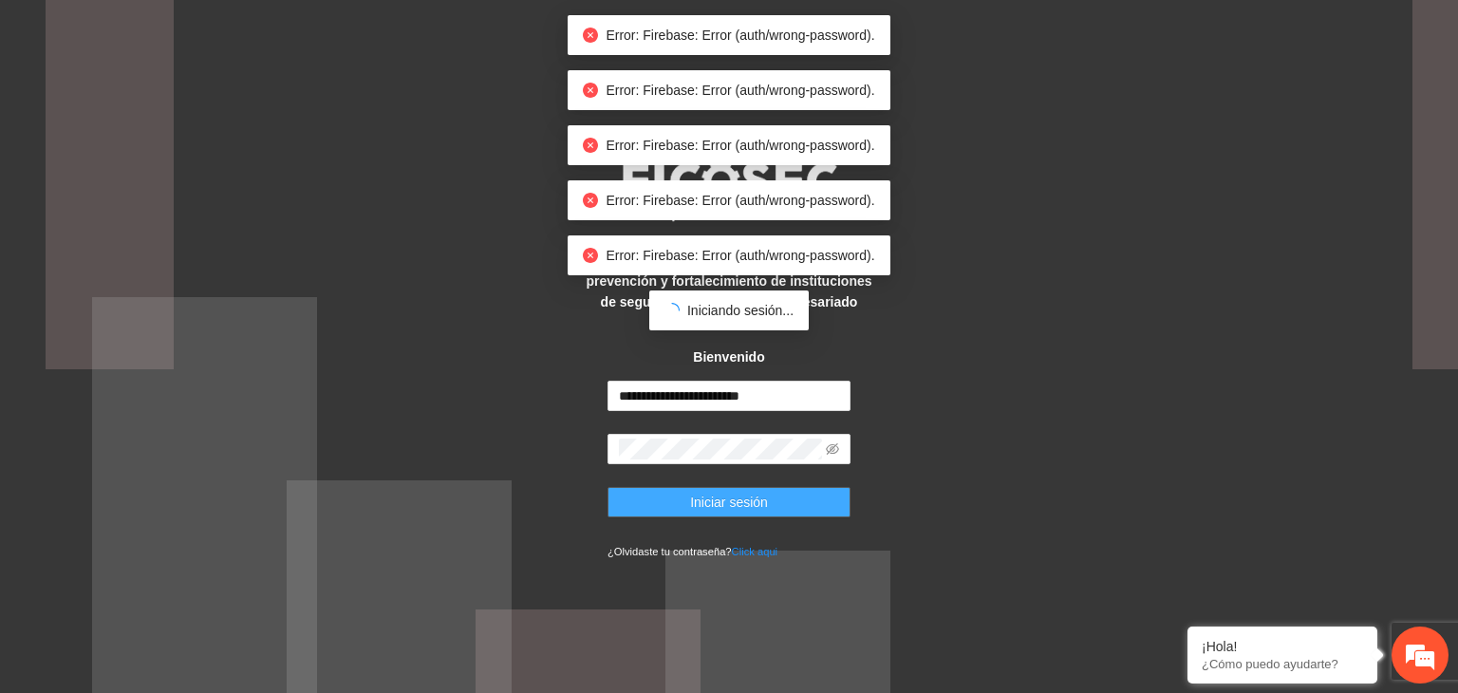
click at [756, 497] on span "Iniciar sesión" at bounding box center [729, 502] width 78 height 21
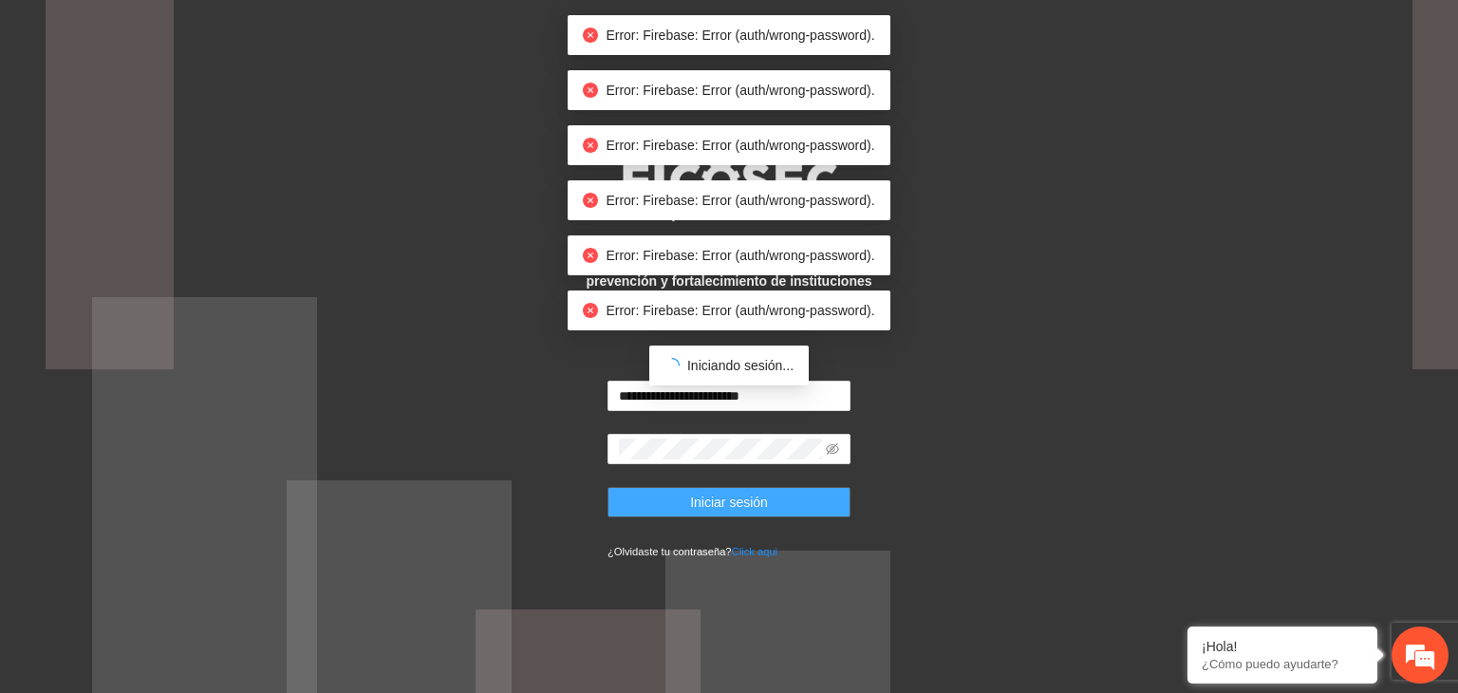
click at [756, 497] on span "Iniciar sesión" at bounding box center [729, 502] width 78 height 21
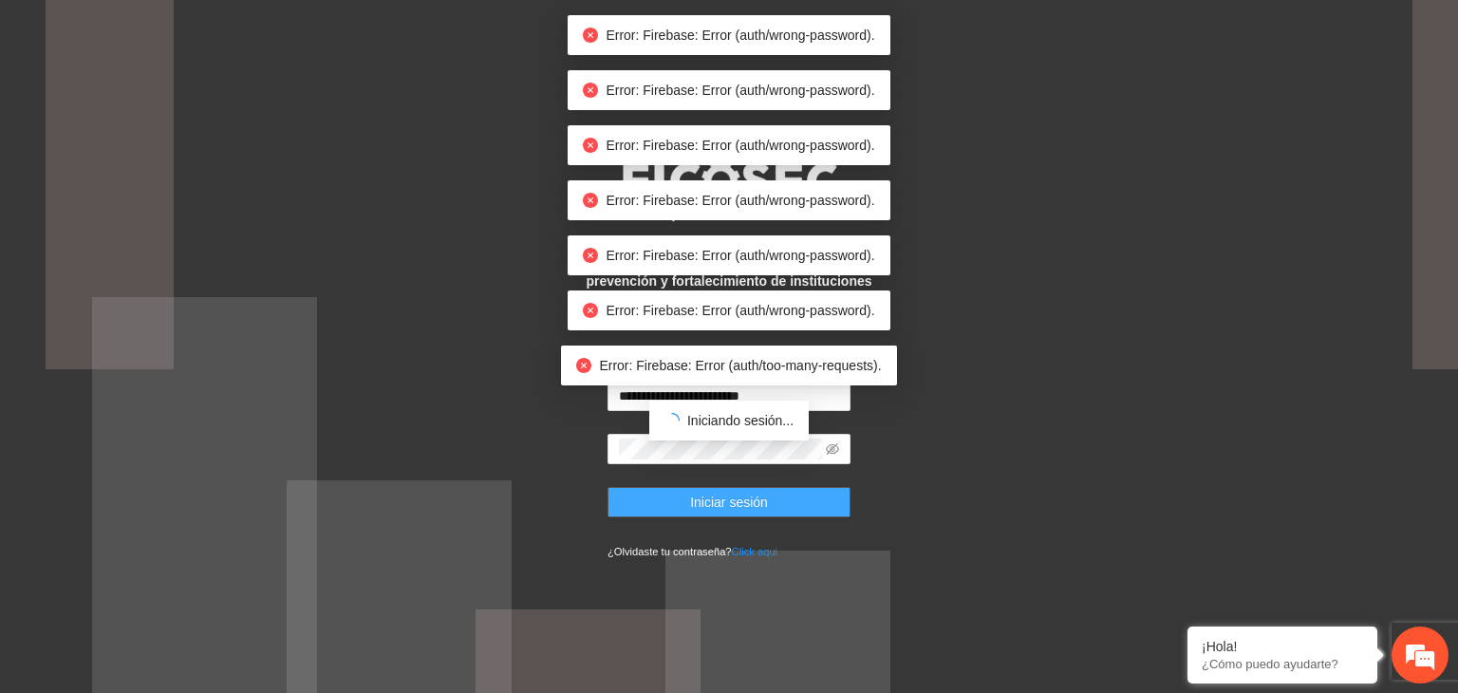
click at [756, 497] on span "Iniciar sesión" at bounding box center [729, 502] width 78 height 21
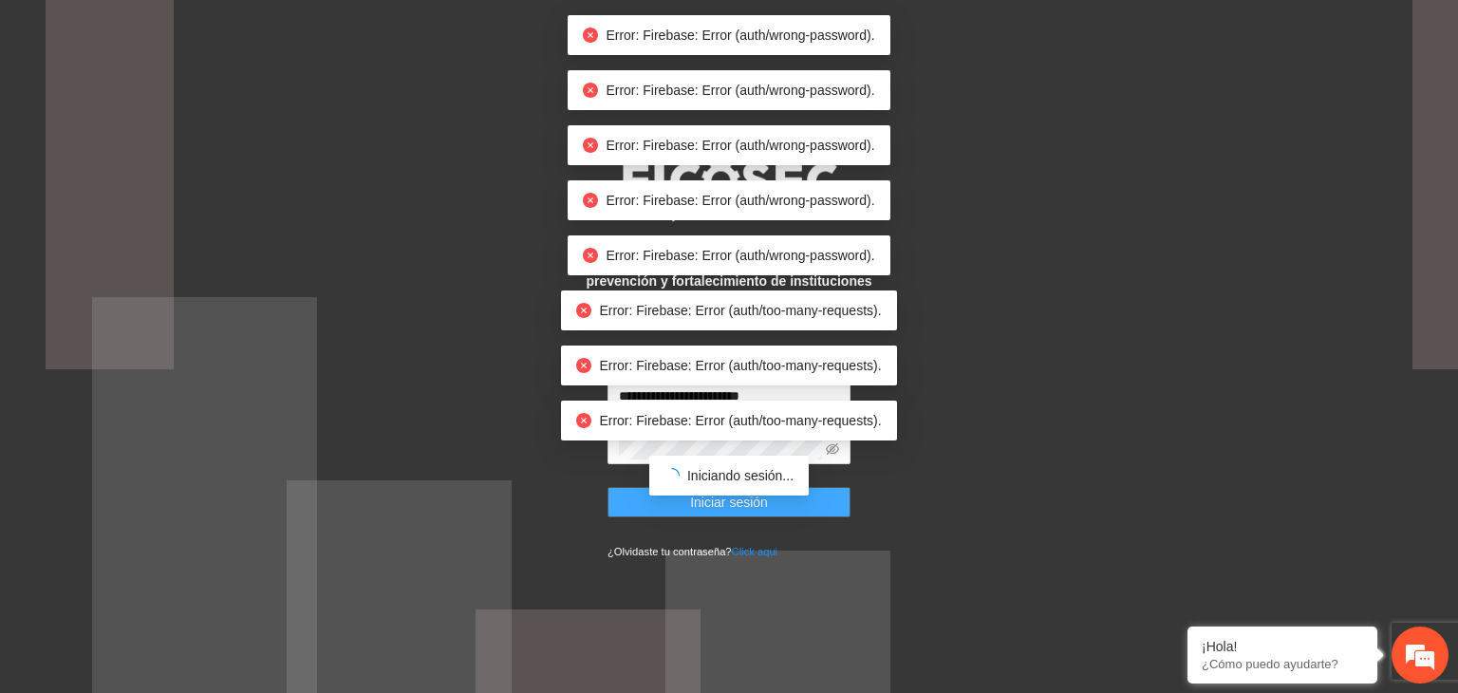
click at [756, 497] on span "Iniciar sesión" at bounding box center [729, 502] width 78 height 21
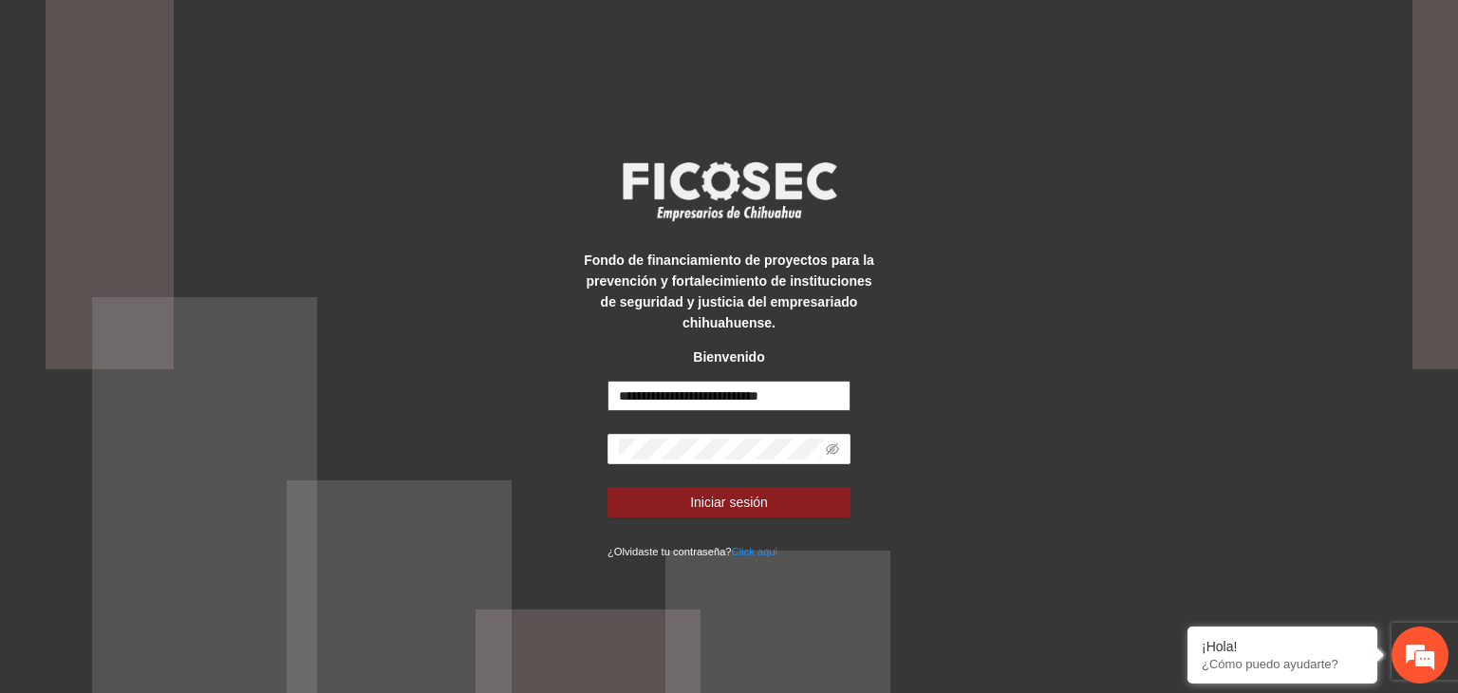
click at [825, 402] on input "**********" at bounding box center [729, 396] width 243 height 30
type input "**********"
click at [734, 492] on span "Iniciar sesión" at bounding box center [729, 502] width 78 height 21
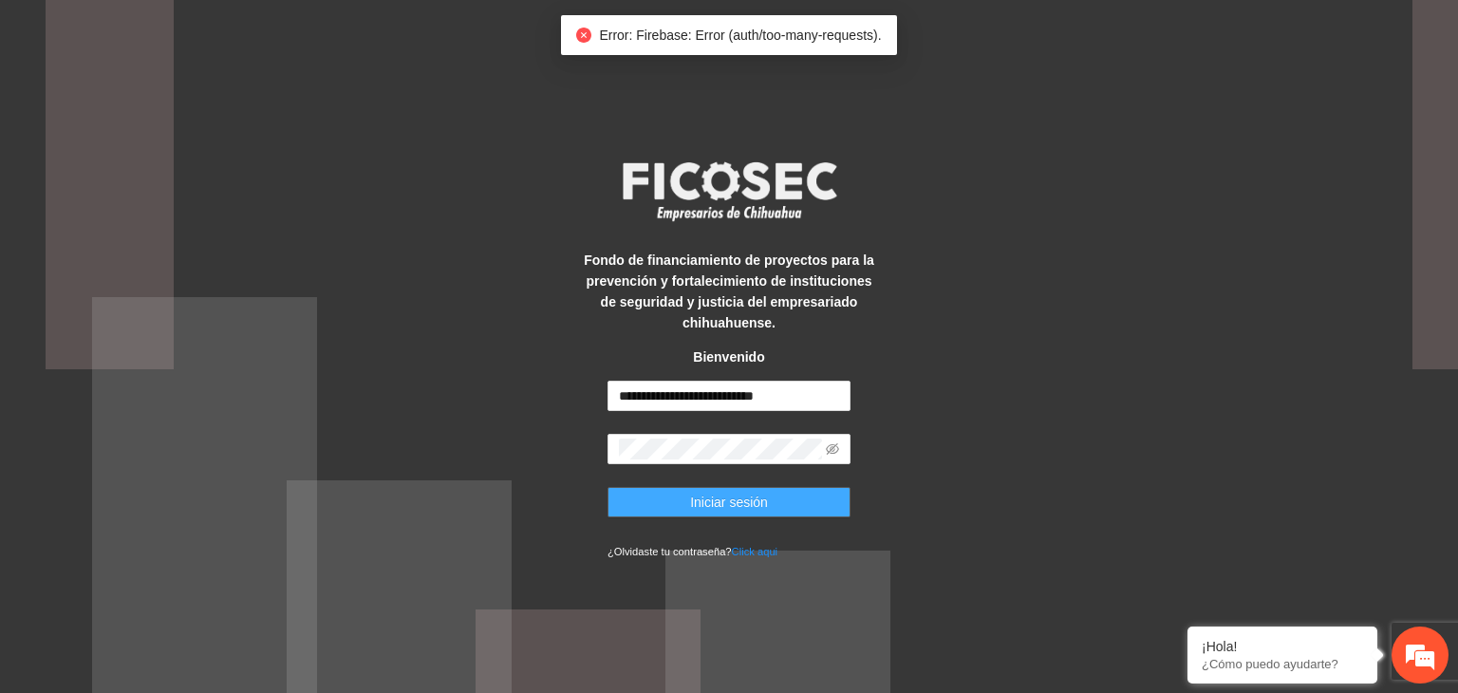
click at [734, 492] on span "Iniciar sesión" at bounding box center [729, 502] width 78 height 21
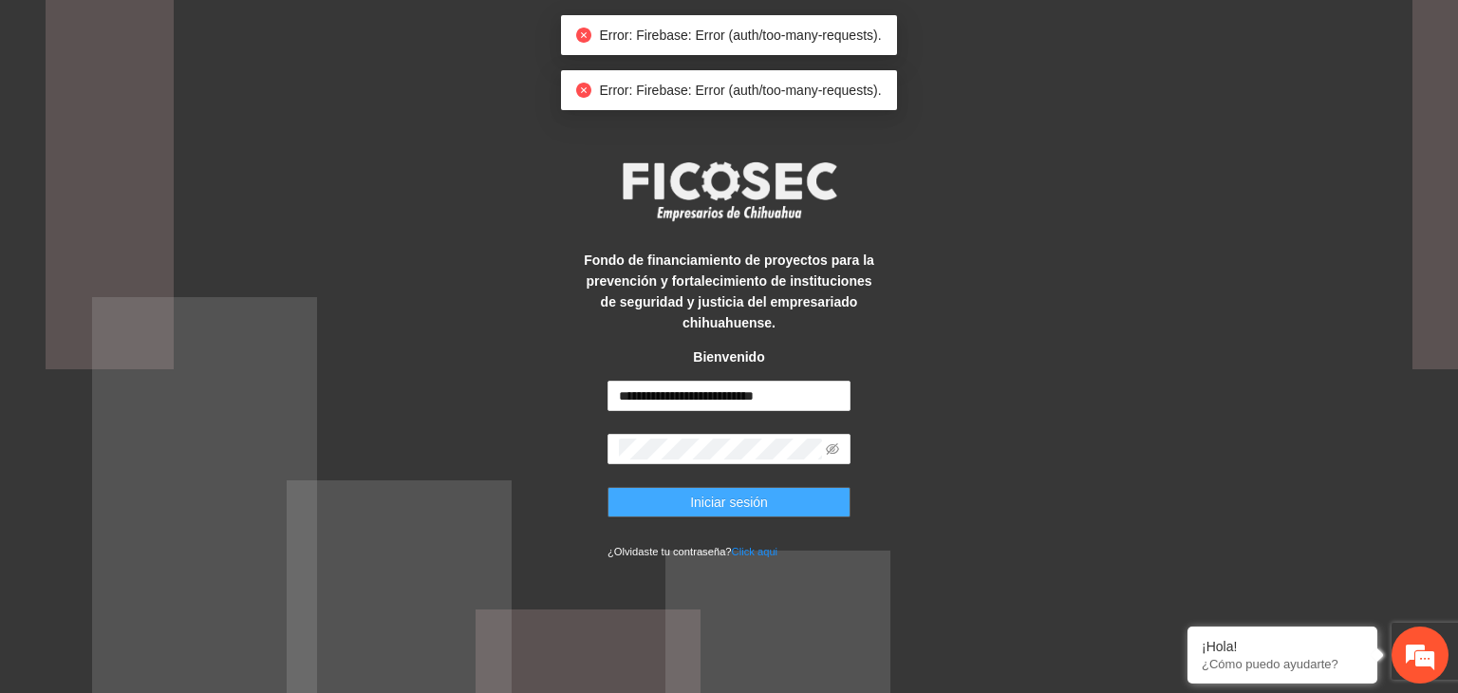
click at [734, 492] on span "Iniciar sesión" at bounding box center [729, 502] width 78 height 21
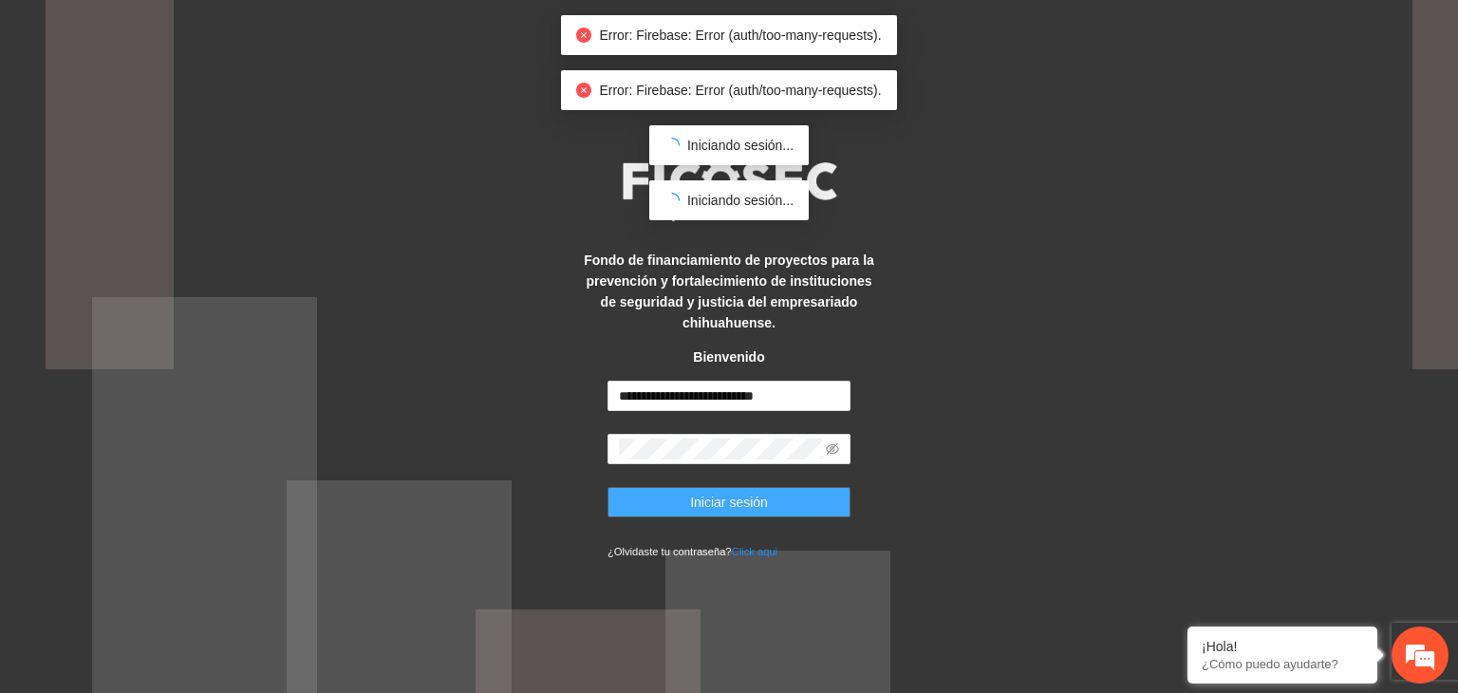
click at [734, 492] on span "Iniciar sesión" at bounding box center [729, 502] width 78 height 21
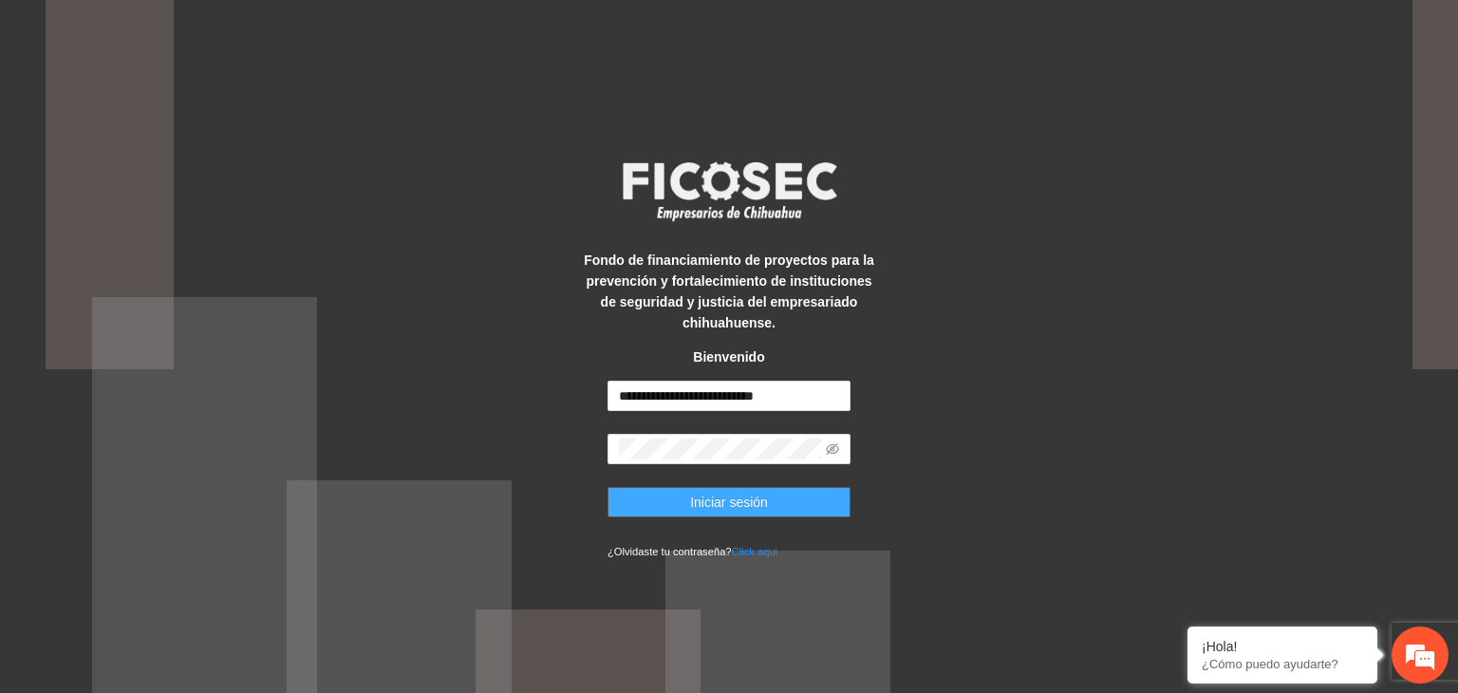
click at [726, 514] on button "Iniciar sesión" at bounding box center [729, 502] width 243 height 30
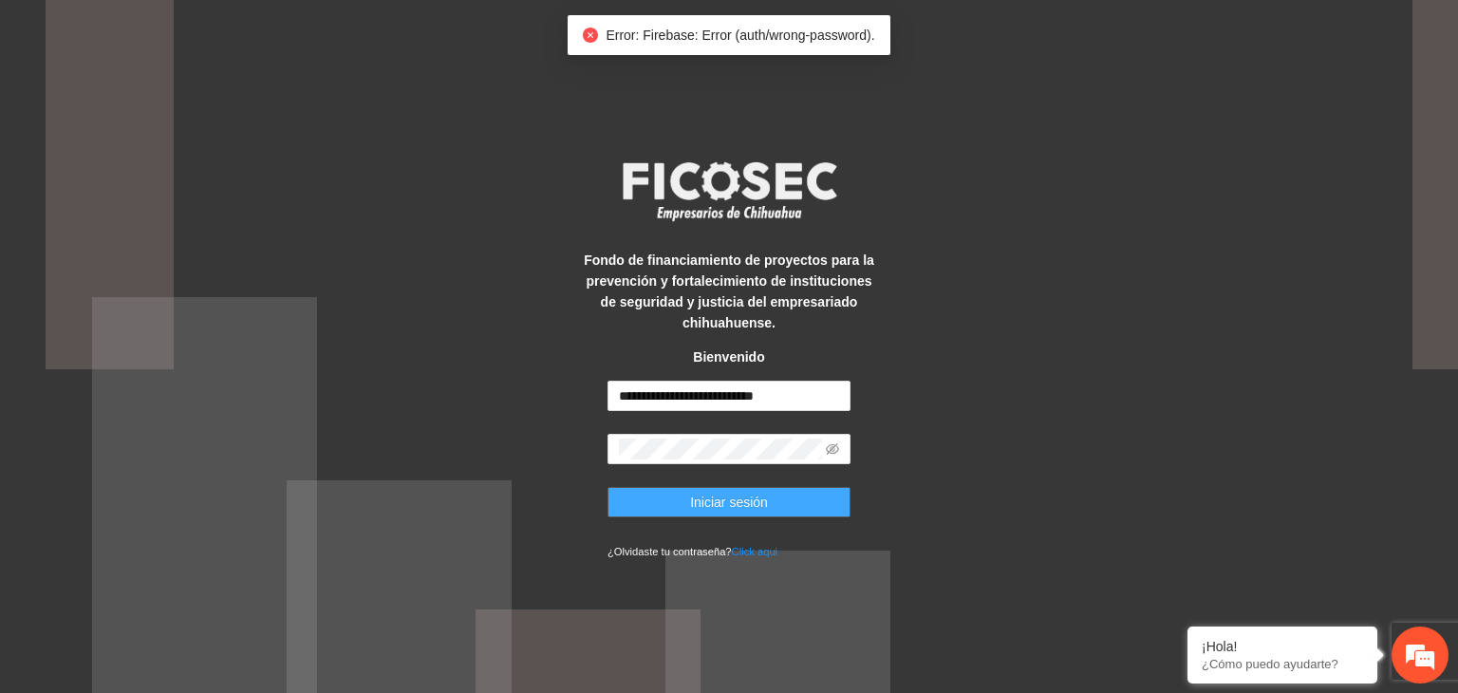
click at [726, 514] on button "Iniciar sesión" at bounding box center [729, 502] width 243 height 30
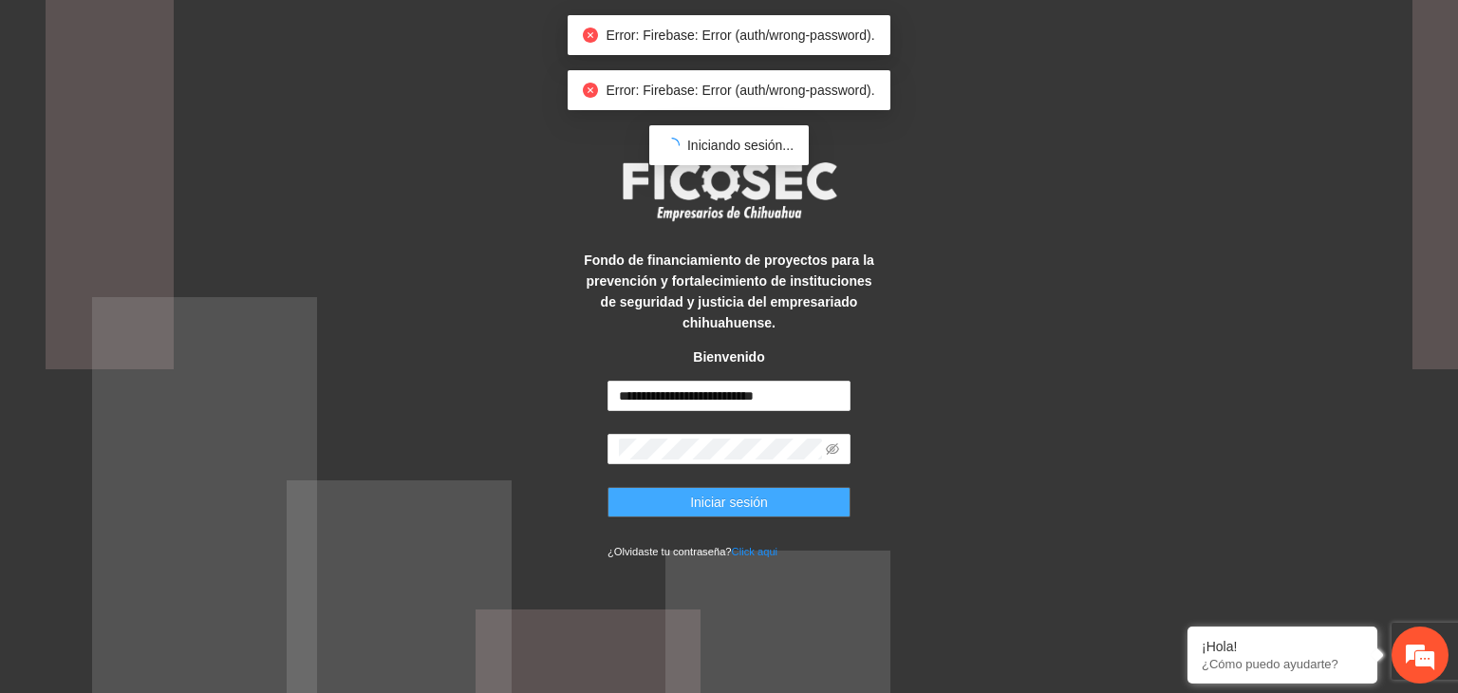
click at [726, 514] on button "Iniciar sesión" at bounding box center [729, 502] width 243 height 30
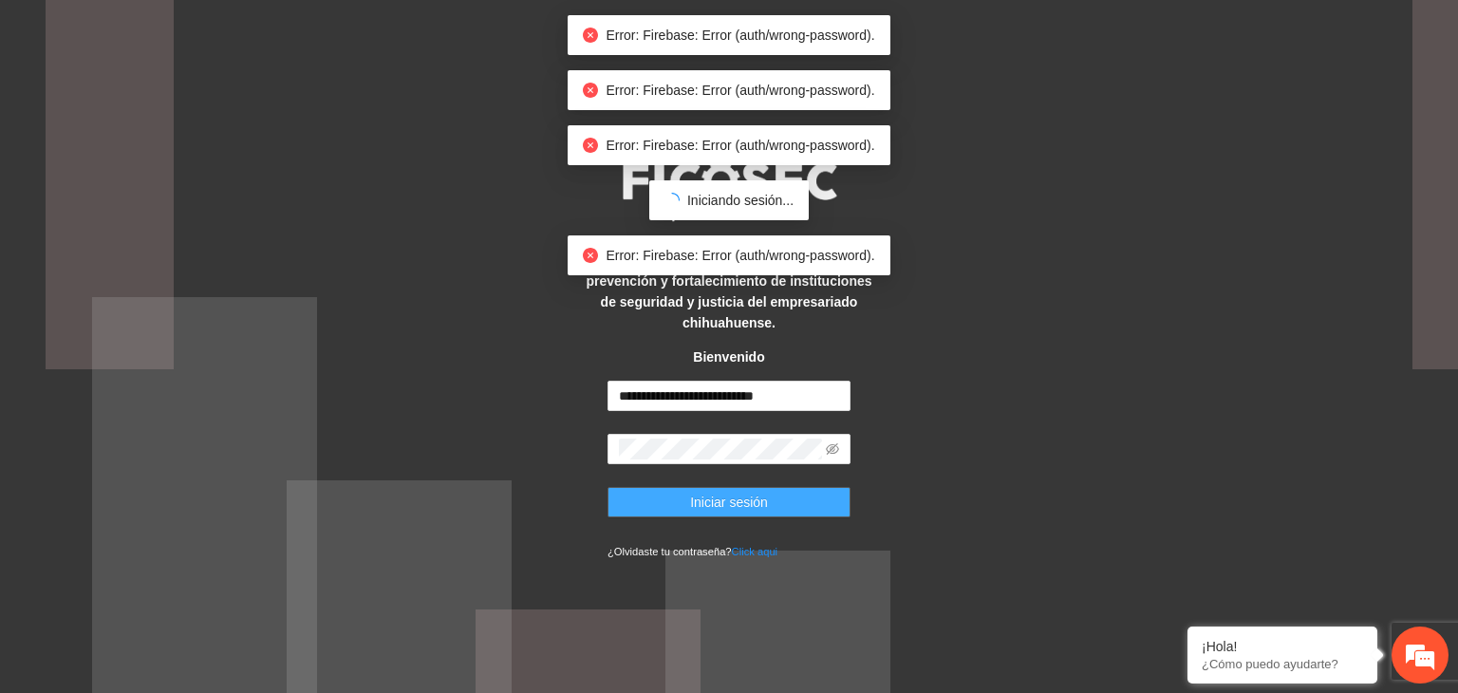
click at [726, 514] on button "Iniciar sesión" at bounding box center [729, 502] width 243 height 30
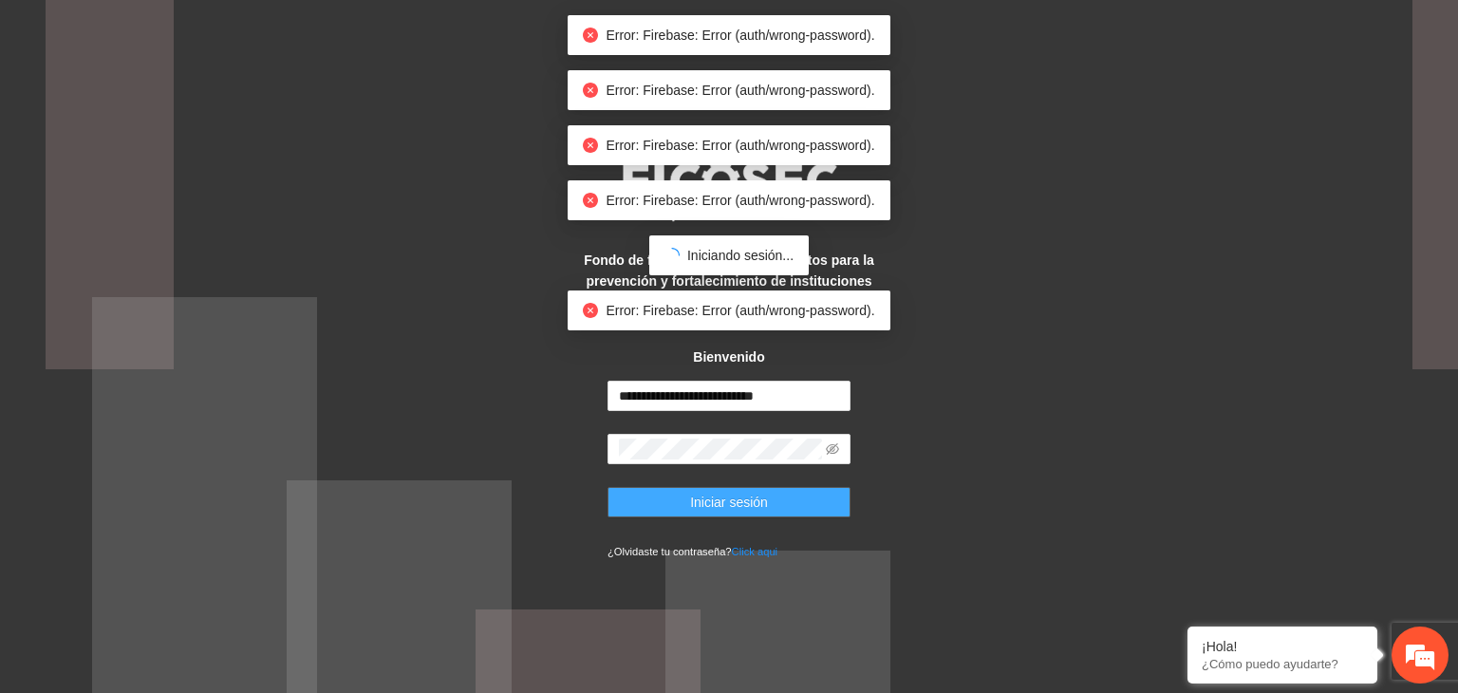
click at [726, 514] on button "Iniciar sesión" at bounding box center [729, 502] width 243 height 30
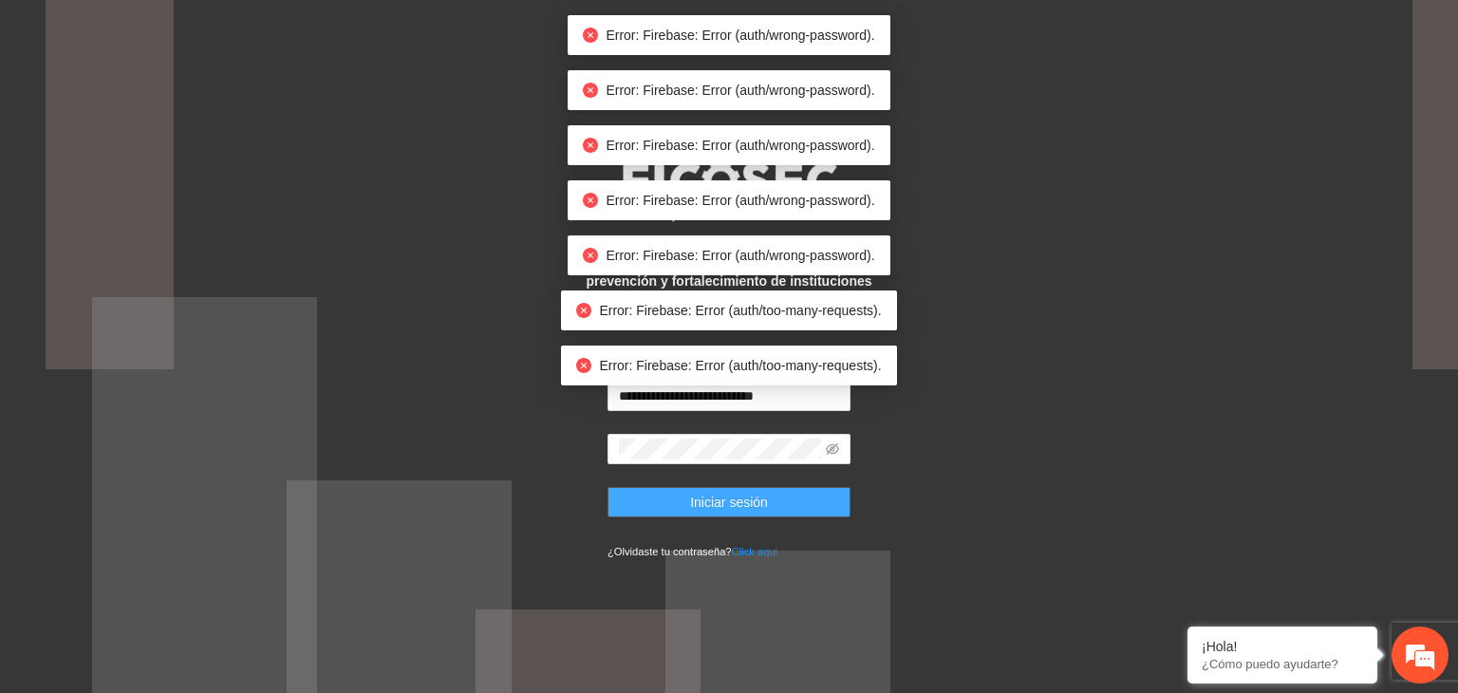
click at [726, 514] on button "Iniciar sesión" at bounding box center [729, 502] width 243 height 30
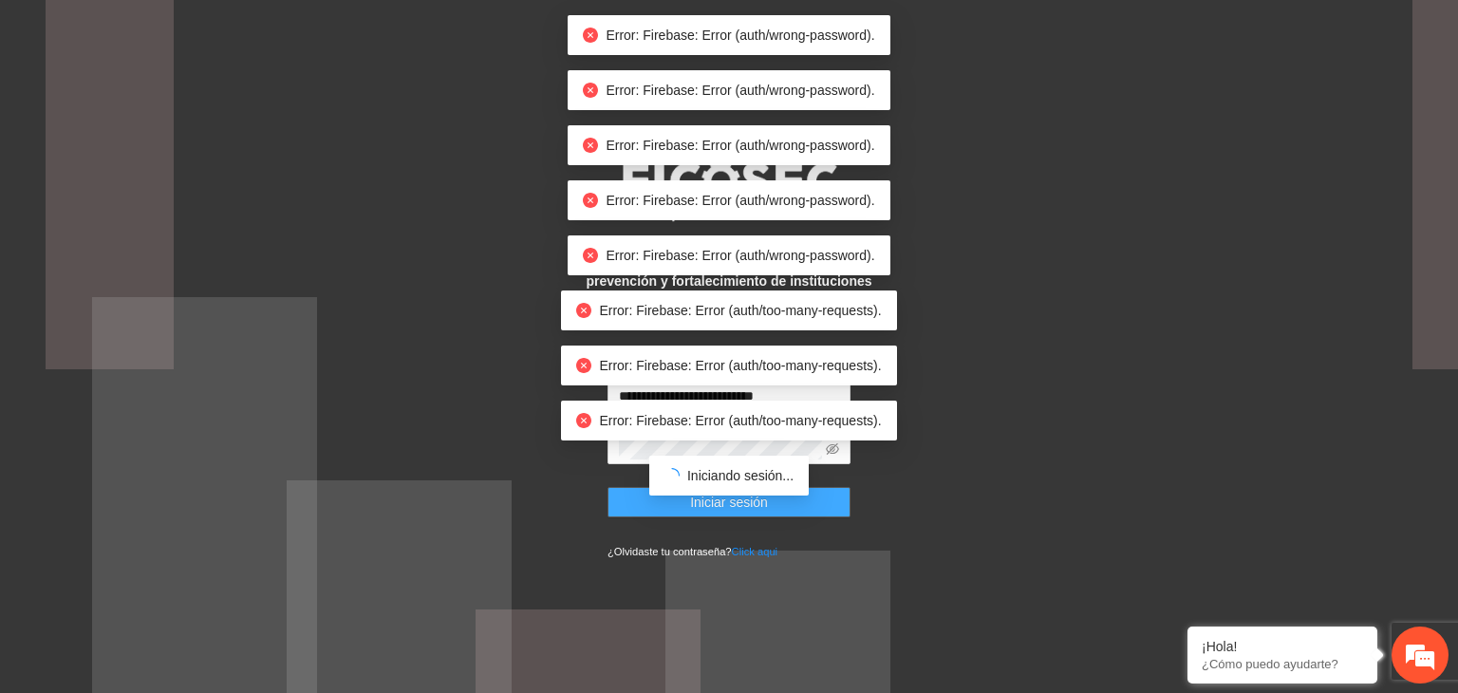
click at [726, 514] on body "**********" at bounding box center [729, 346] width 1458 height 693
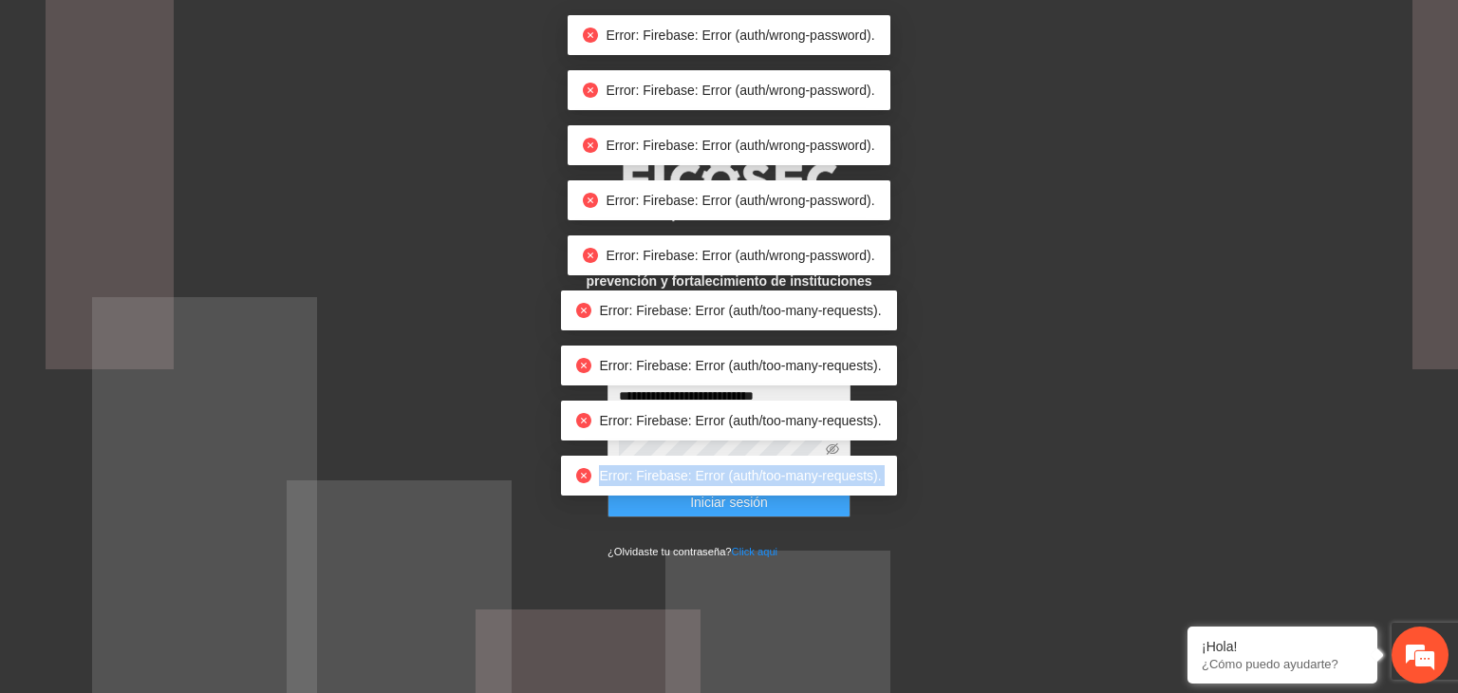
click at [726, 514] on body "**********" at bounding box center [729, 346] width 1458 height 693
